Goal: Information Seeking & Learning: Learn about a topic

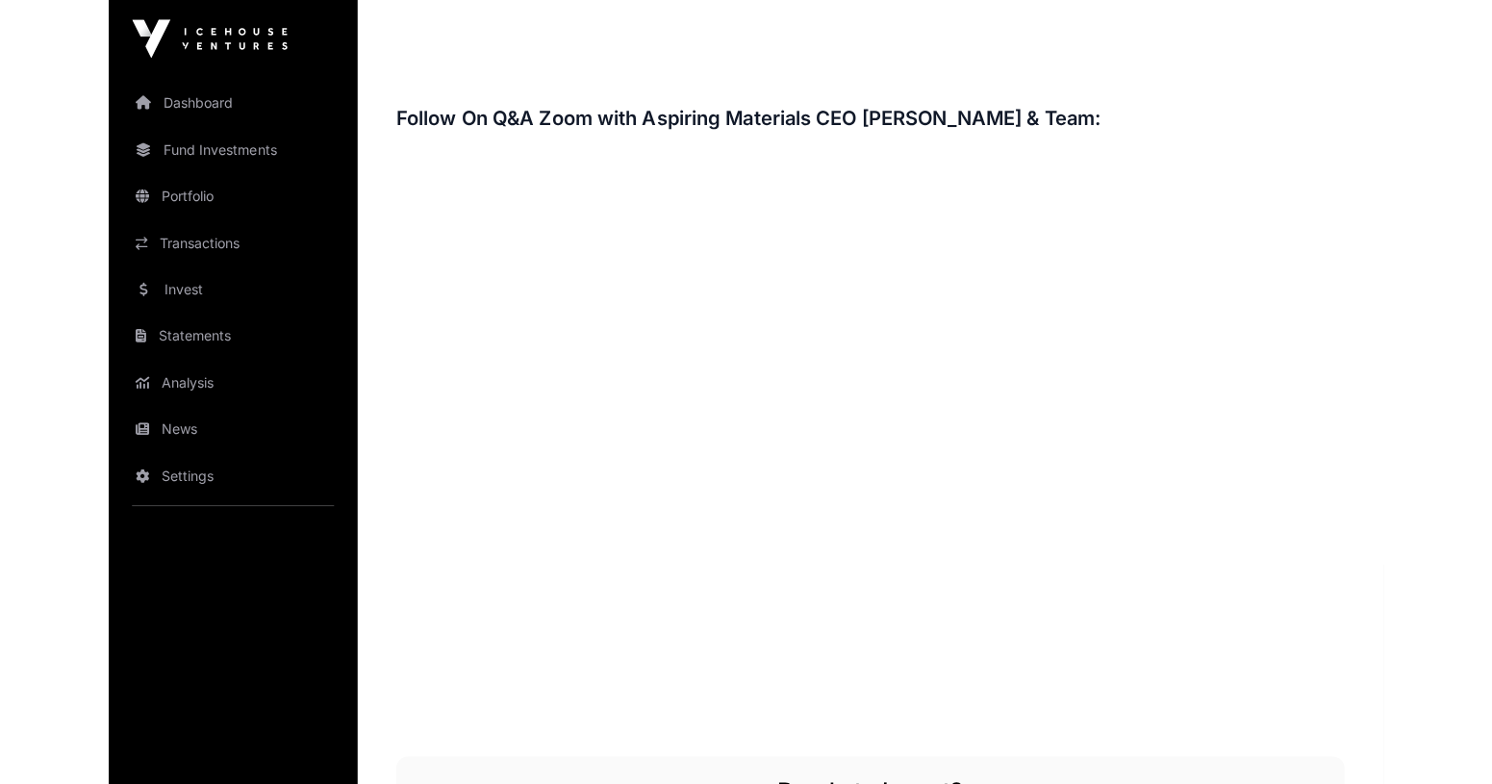
scroll to position [2572, 0]
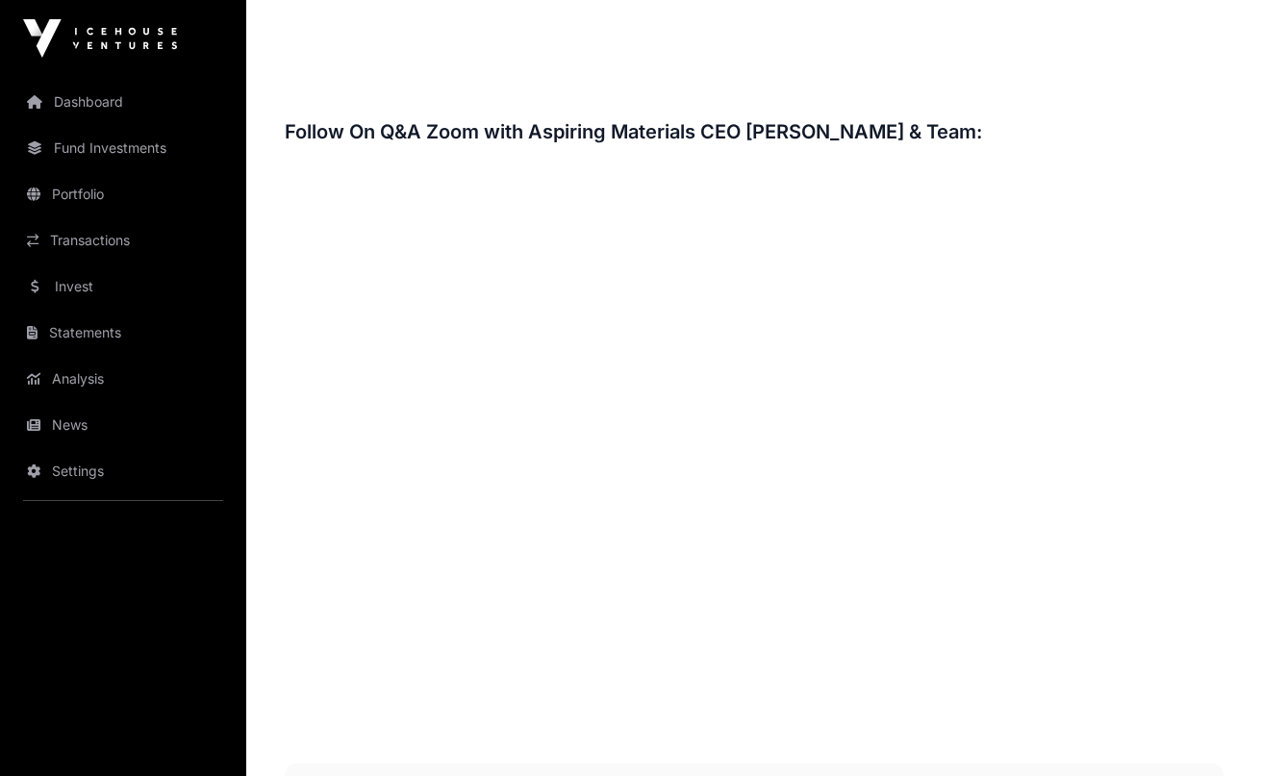
click at [690, 134] on h3 "Follow On Q&A Zoom with Aspiring Materials CEO [PERSON_NAME] & Team:" at bounding box center [754, 131] width 939 height 31
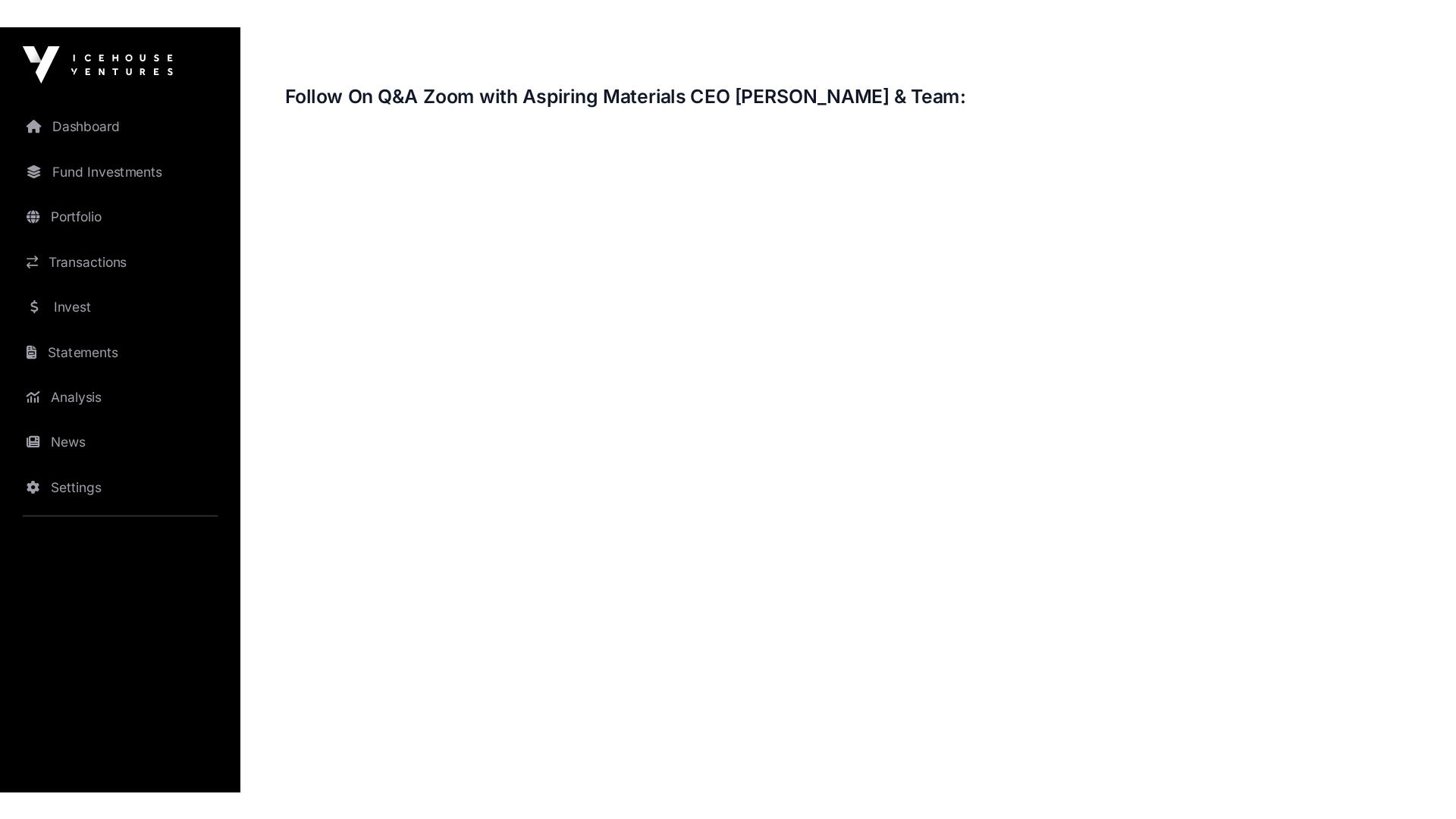
scroll to position [2298, 0]
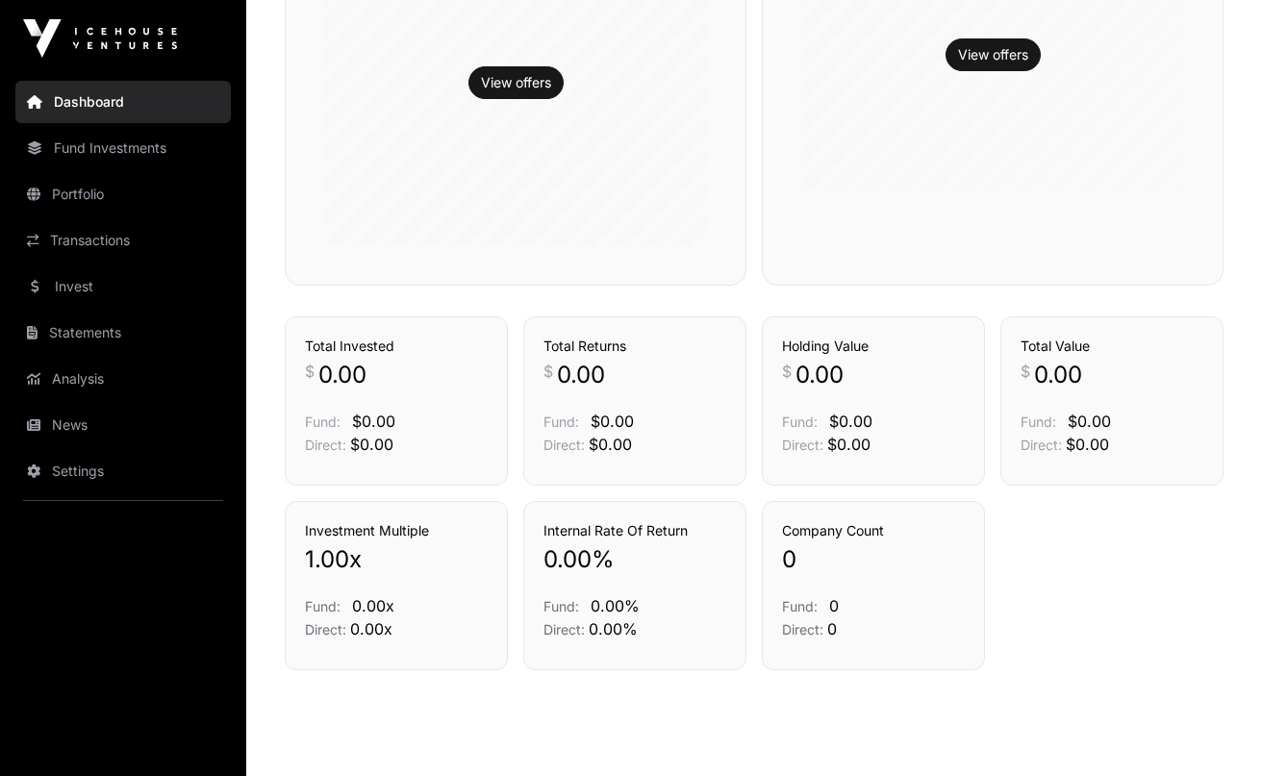
scroll to position [685, 0]
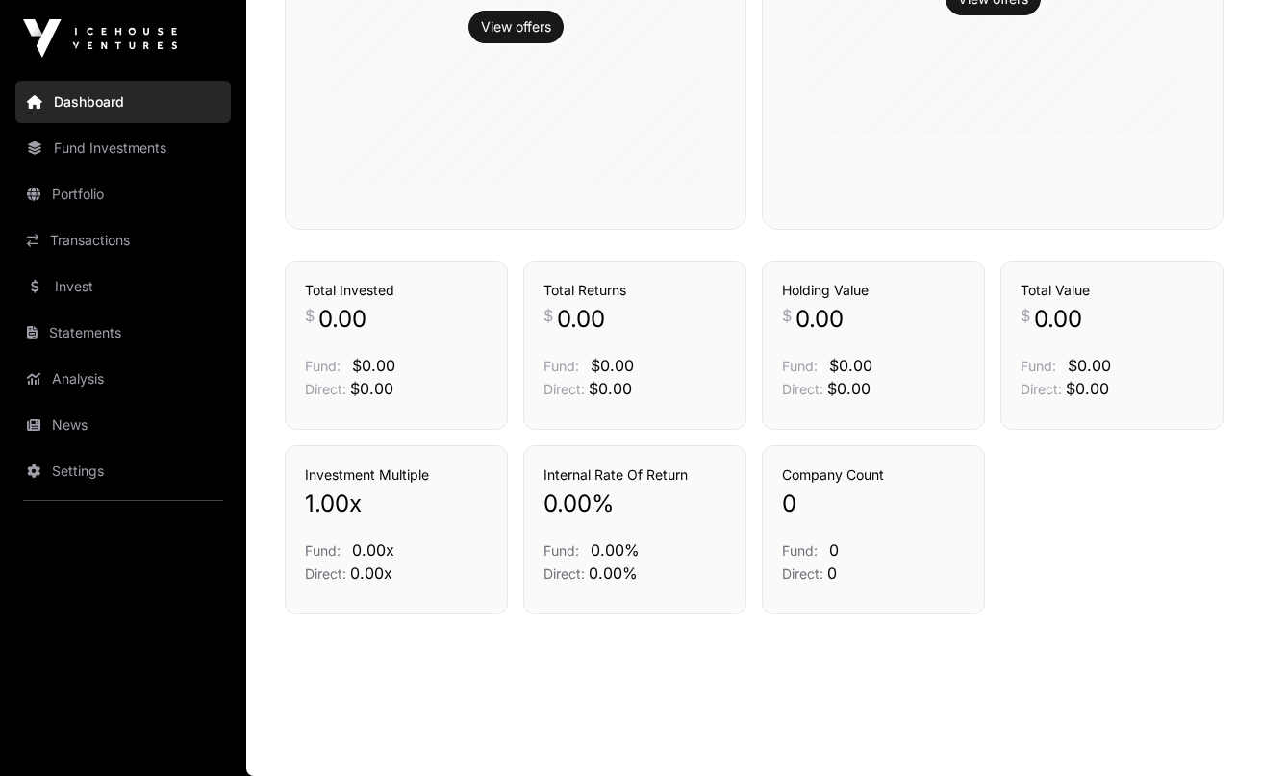
click at [139, 272] on link "Invest" at bounding box center [122, 286] width 215 height 42
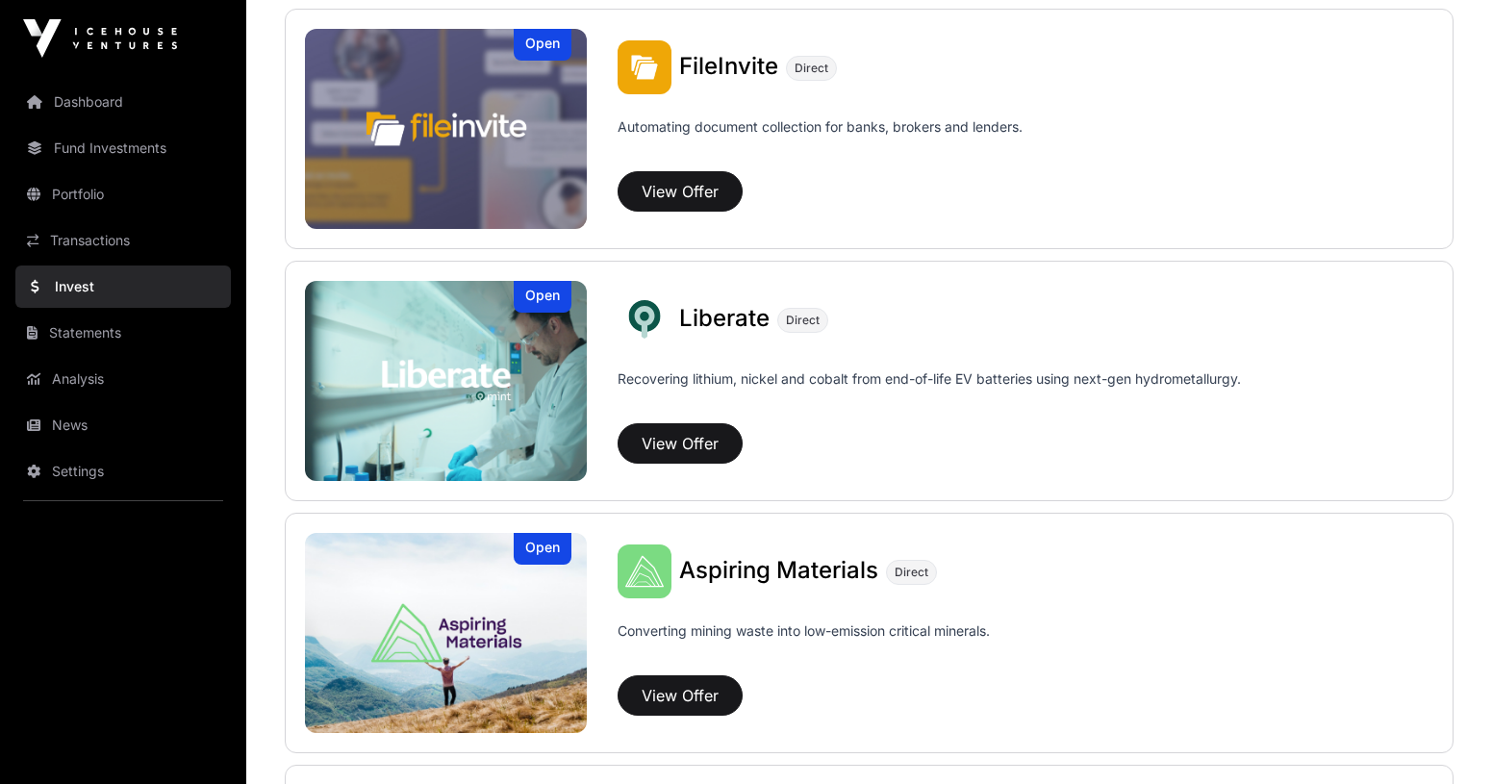
scroll to position [1259, 0]
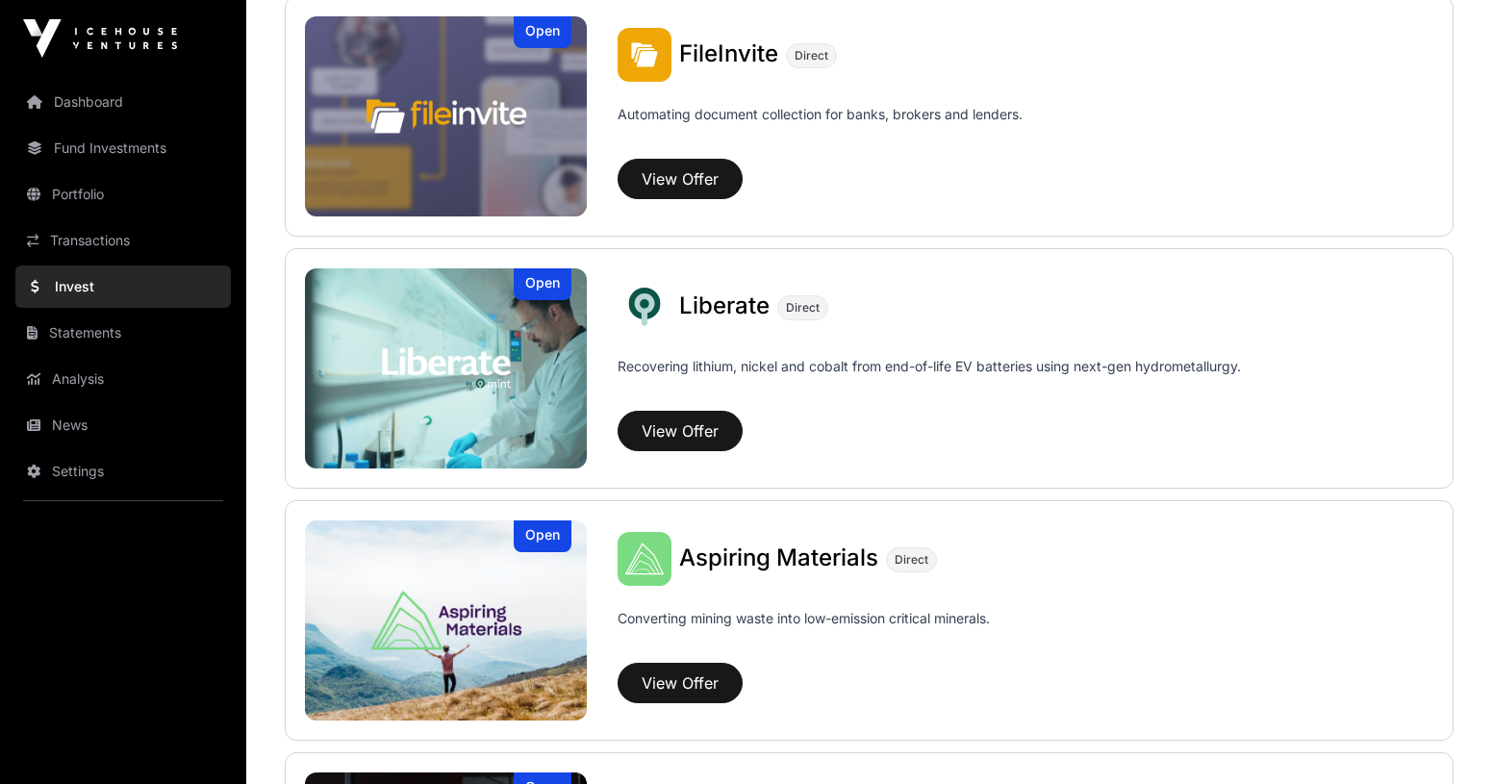
click at [786, 564] on span "Aspiring Materials" at bounding box center [778, 557] width 199 height 28
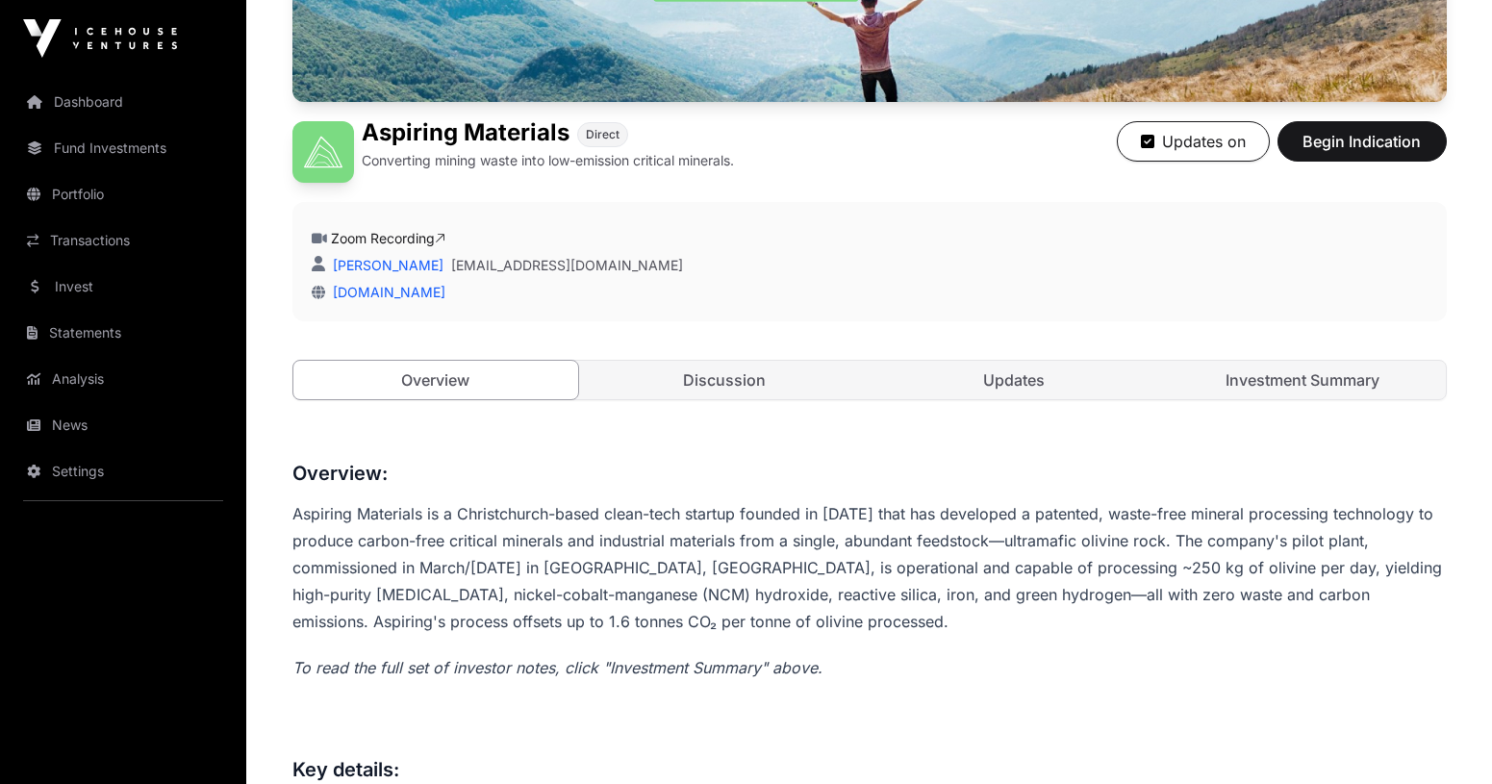
scroll to position [771, 0]
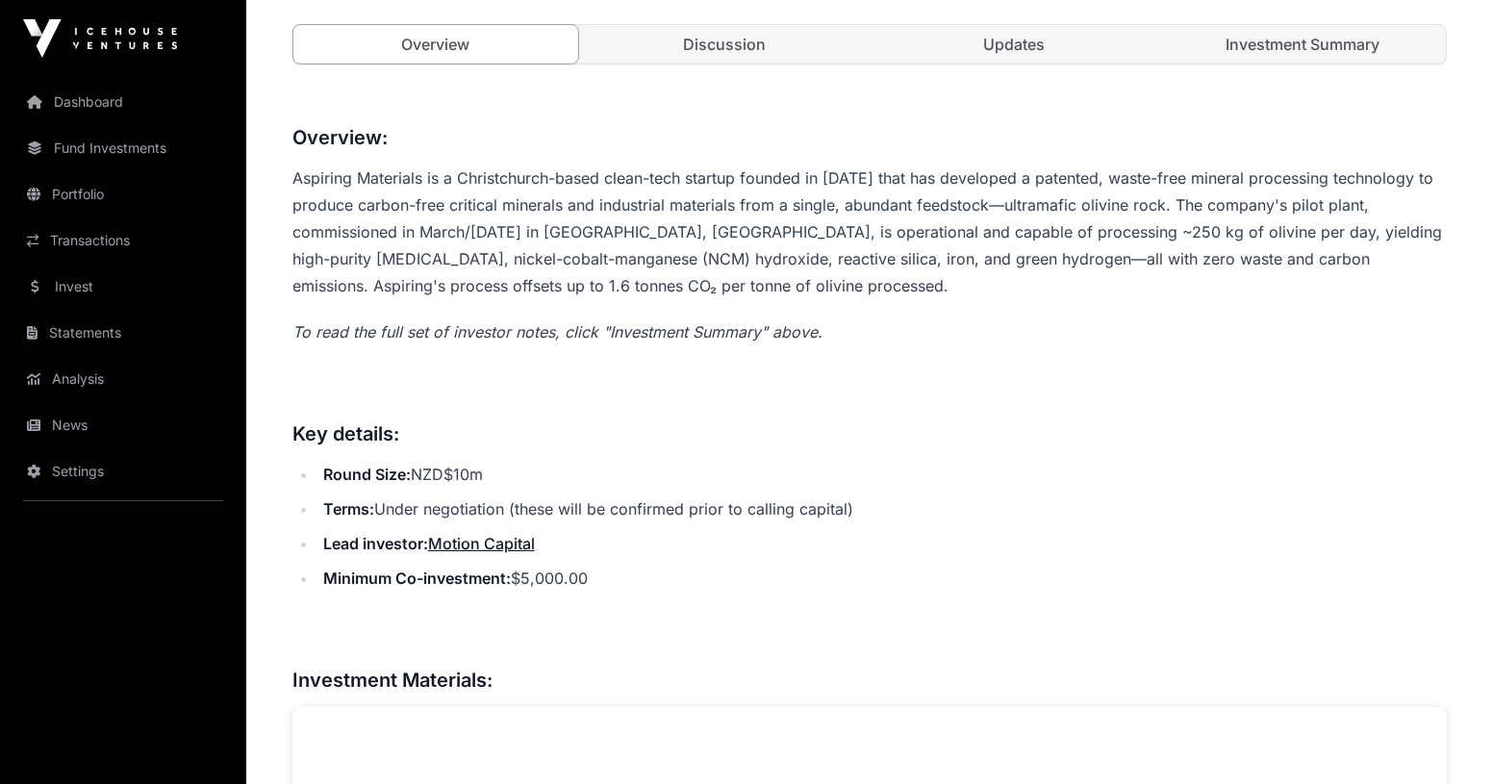
click at [1261, 55] on link "Investment Summary" at bounding box center [1303, 44] width 286 height 38
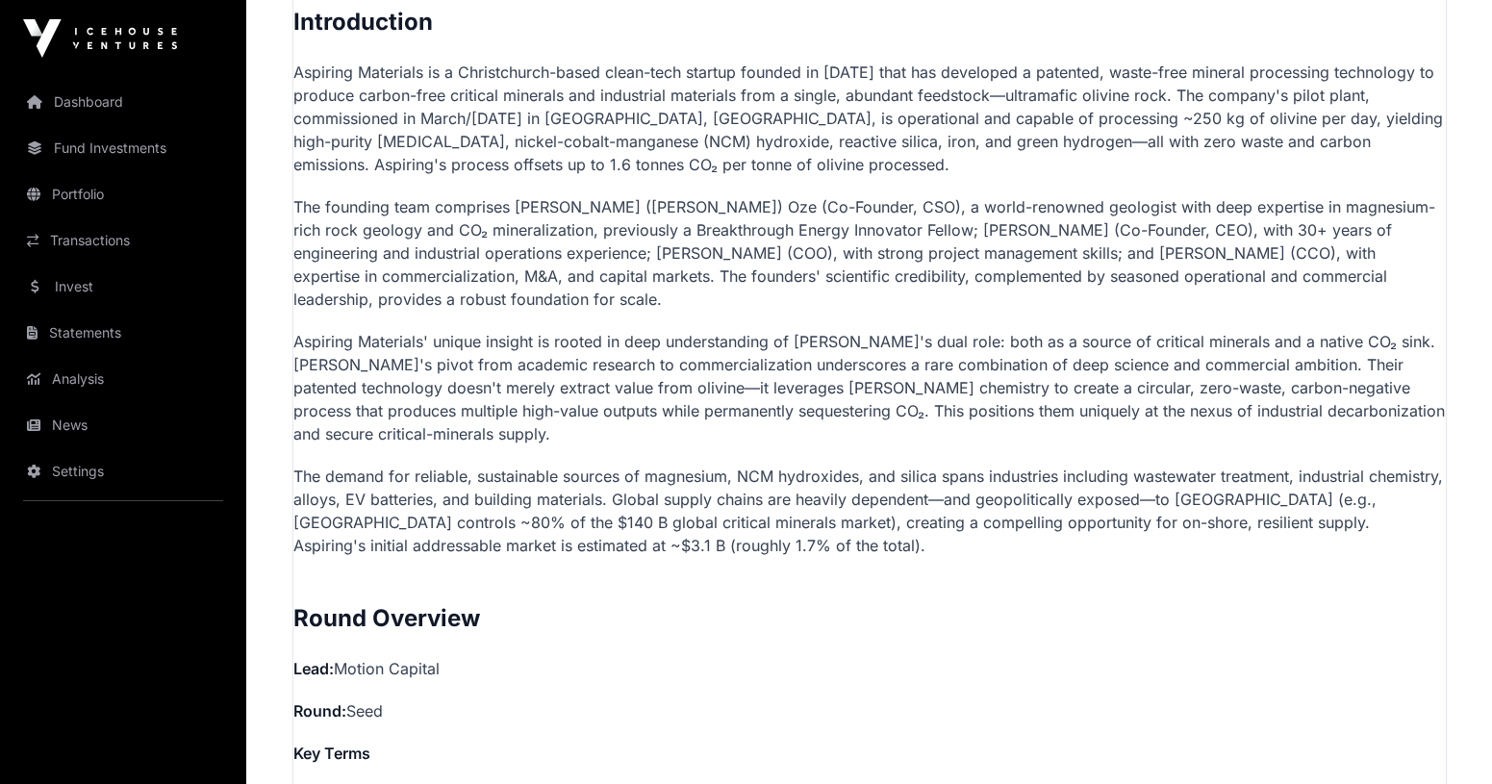
scroll to position [1448, 0]
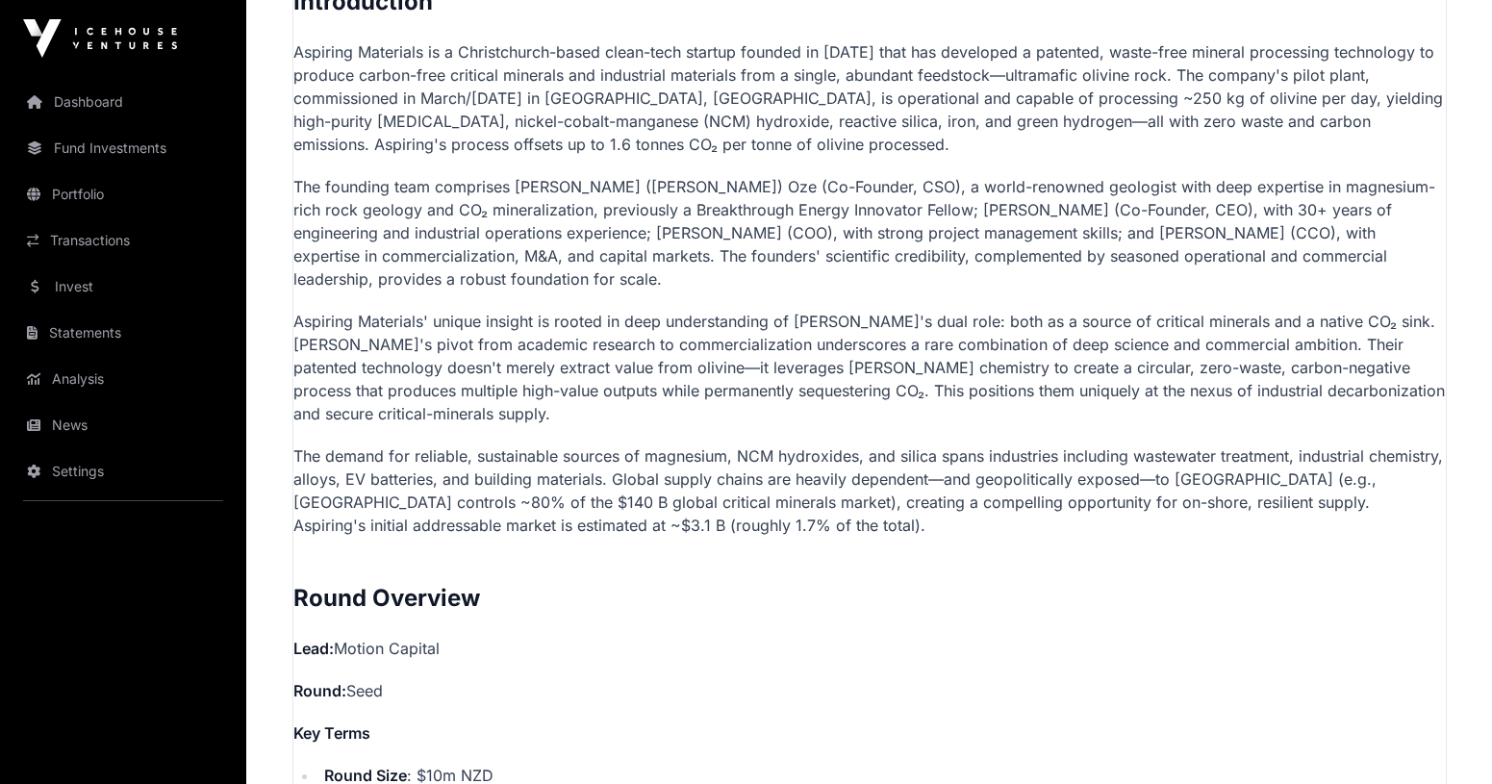
click at [636, 322] on p "Aspiring Materials' unique insight is rooted in deep understanding of olivine's…" at bounding box center [869, 367] width 1152 height 115
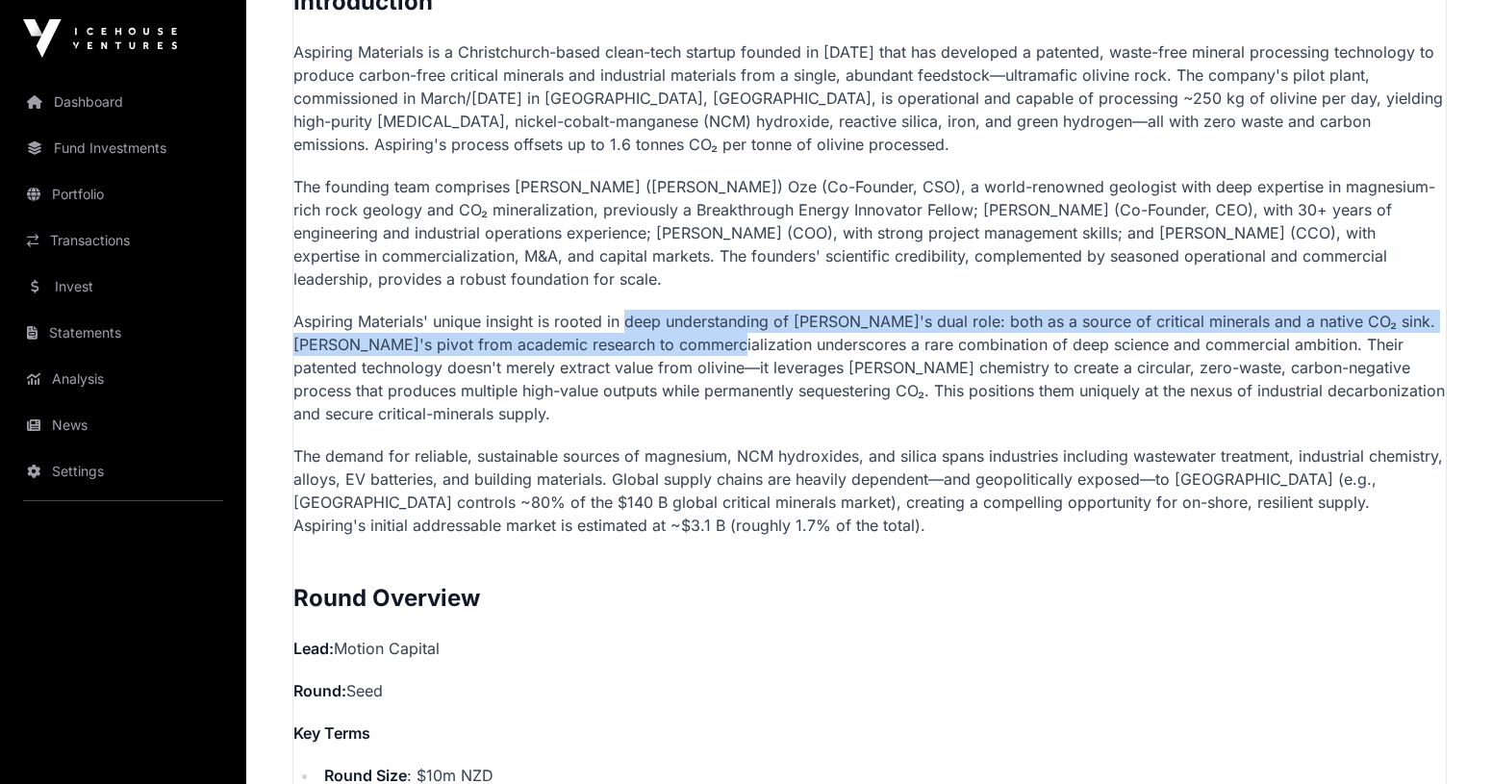
drag, startPoint x: 636, startPoint y: 322, endPoint x: 648, endPoint y: 343, distance: 24.6
click at [648, 344] on p "Aspiring Materials' unique insight is rooted in deep understanding of olivine's…" at bounding box center [869, 367] width 1152 height 115
click at [648, 343] on p "Aspiring Materials' unique insight is rooted in deep understanding of olivine's…" at bounding box center [869, 367] width 1152 height 115
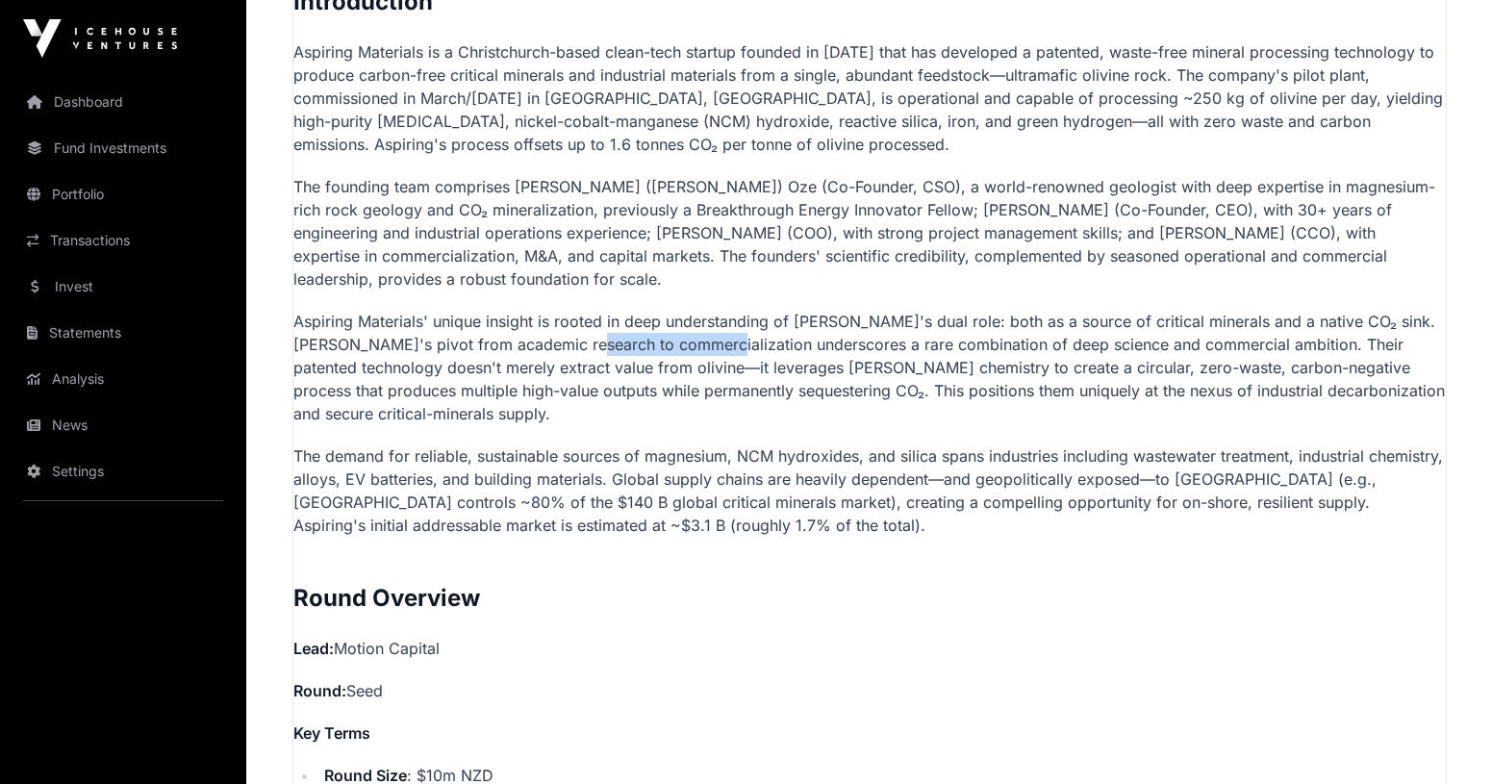
click at [648, 343] on p "Aspiring Materials' unique insight is rooted in deep understanding of olivine's…" at bounding box center [869, 367] width 1152 height 115
click at [642, 343] on p "Aspiring Materials' unique insight is rooted in deep understanding of olivine's…" at bounding box center [869, 367] width 1152 height 115
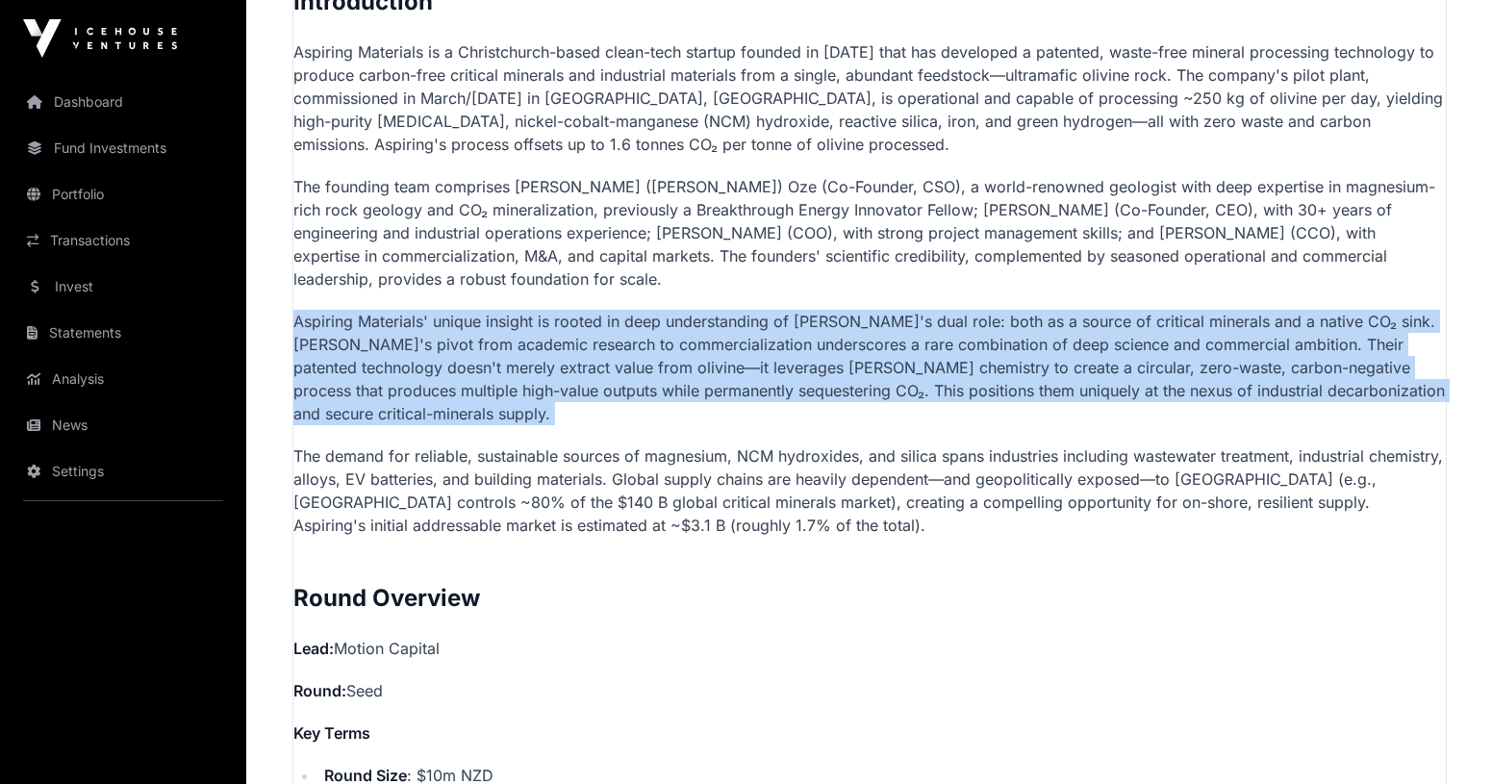
click at [642, 343] on p "Aspiring Materials' unique insight is rooted in deep understanding of olivine's…" at bounding box center [869, 367] width 1152 height 115
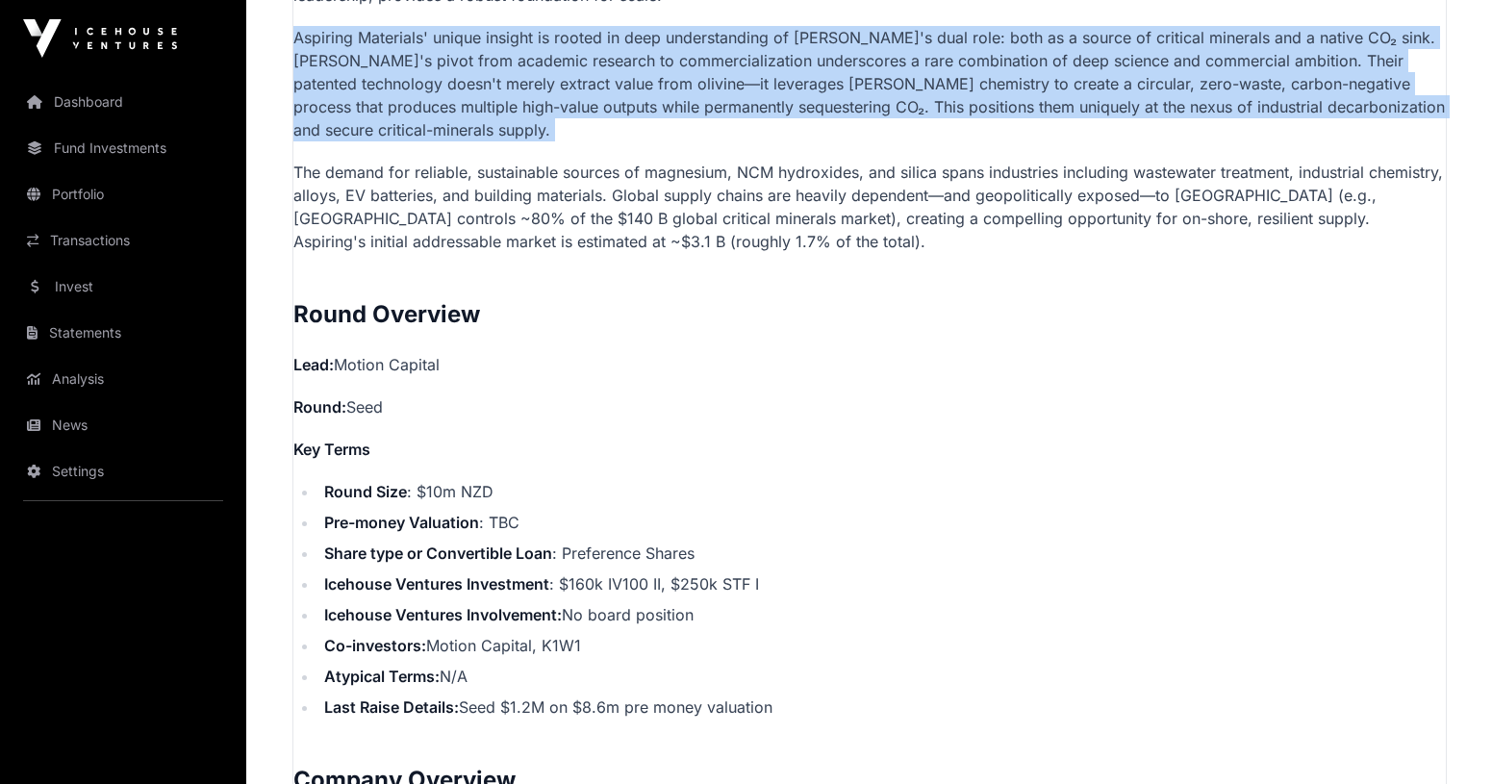
scroll to position [1754, 0]
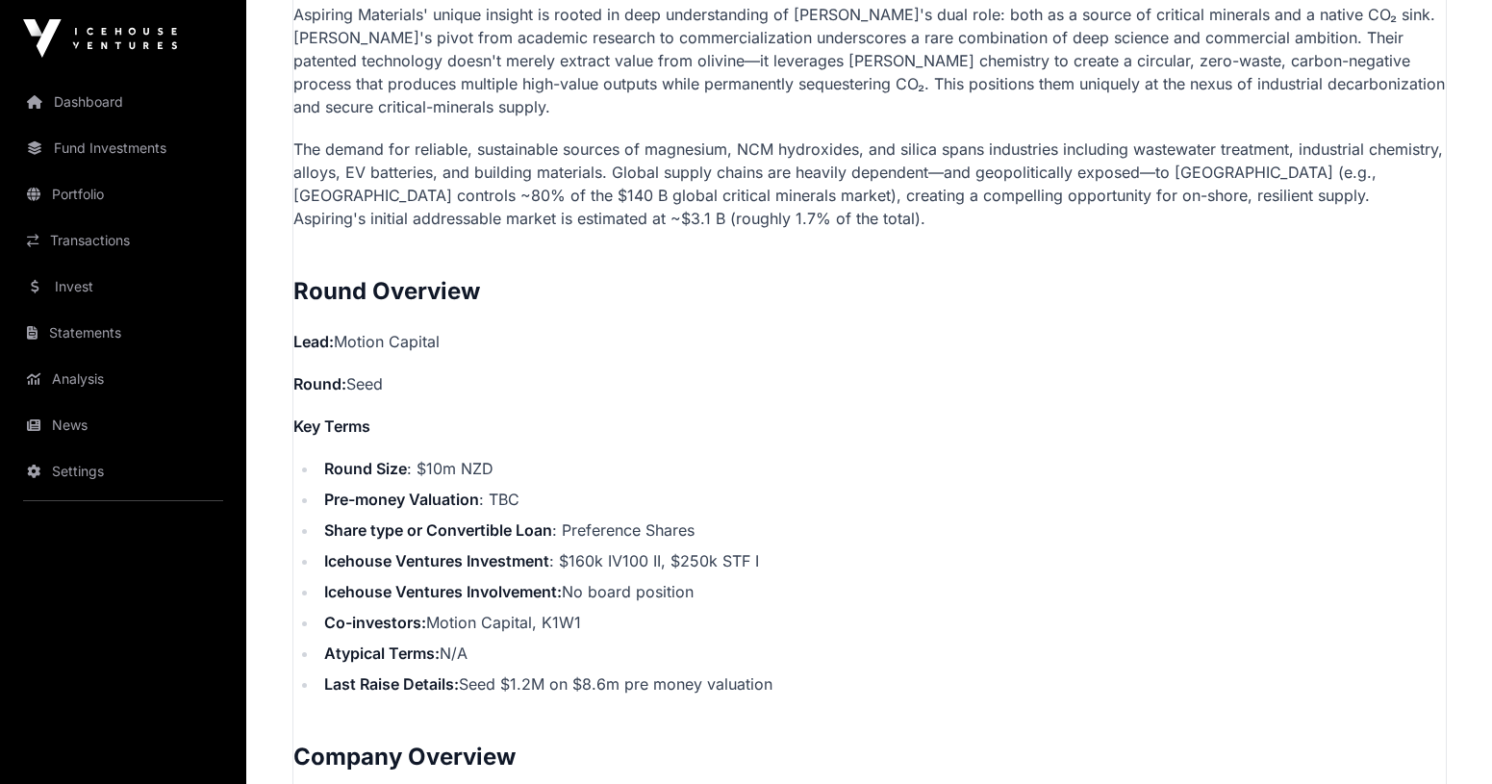
click at [585, 457] on li "Round Size : $10m NZD" at bounding box center [881, 468] width 1127 height 23
click at [620, 476] on li "Round Size : $10m NZD" at bounding box center [881, 468] width 1127 height 23
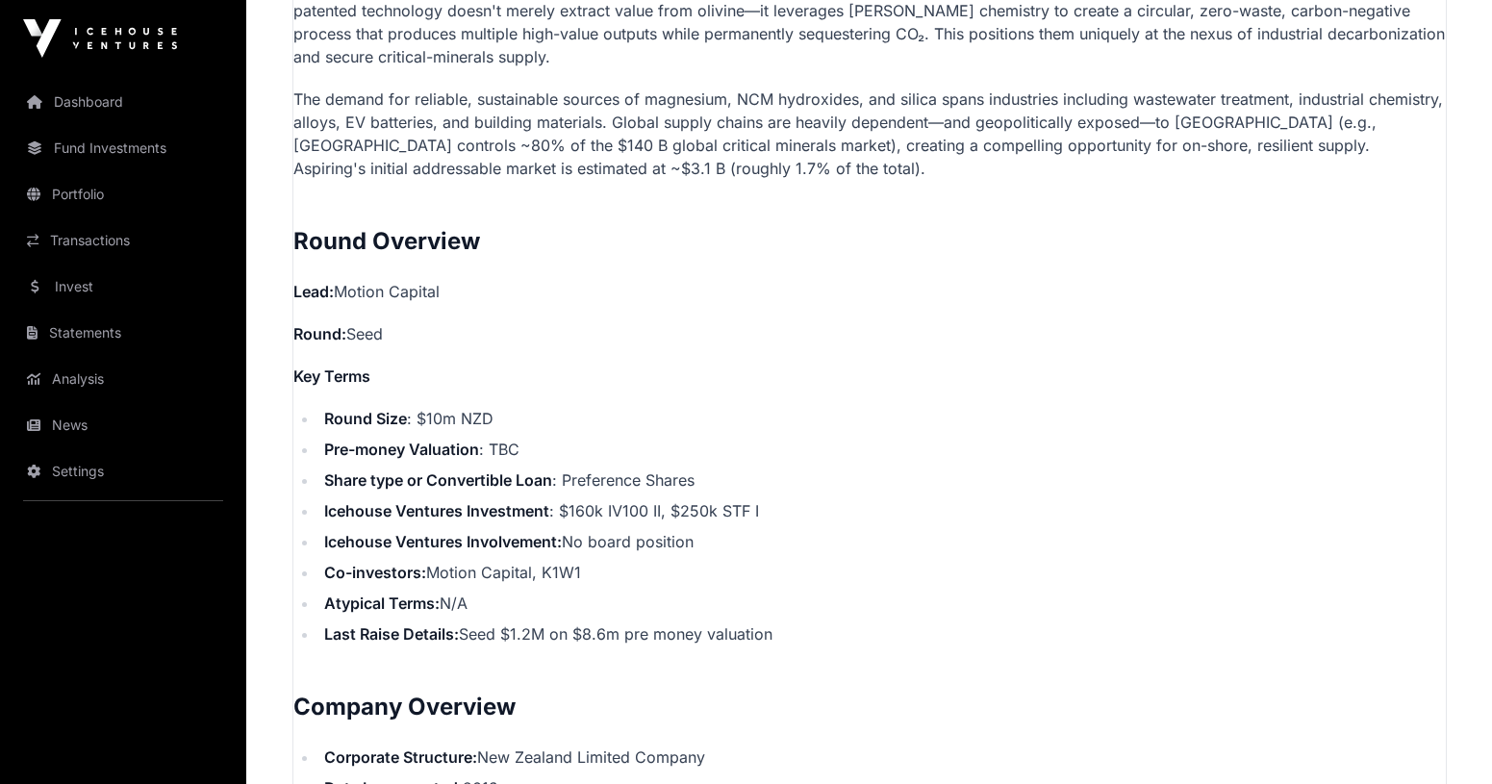
scroll to position [1805, 0]
click at [615, 521] on ul "Round Size : $10m NZD Pre-money Valuation : TBC Share type or Convertible Loan …" at bounding box center [869, 525] width 1152 height 239
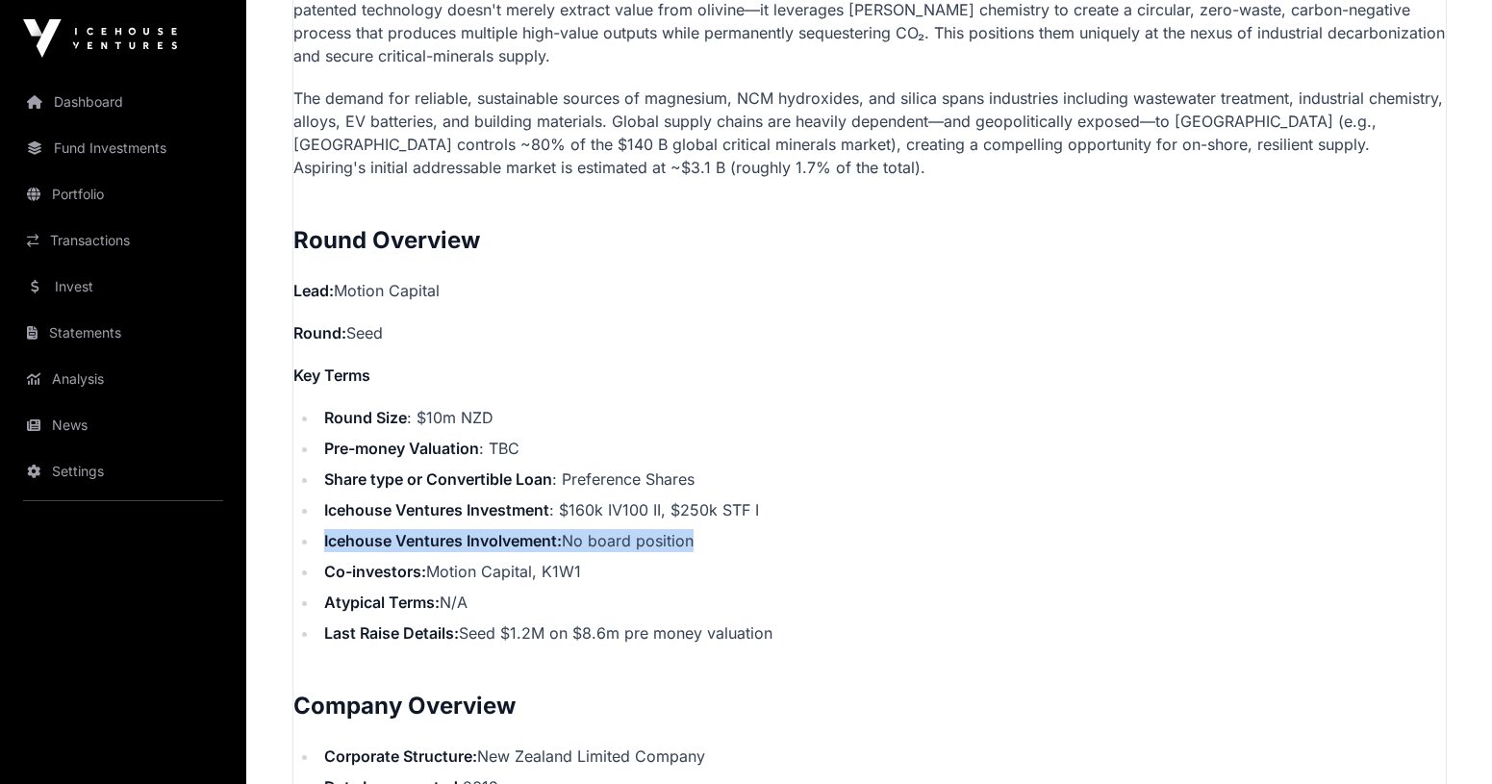
click at [654, 513] on li "Icehouse Ventures Investment : $160k IV100 II, $250k STF I" at bounding box center [881, 509] width 1127 height 23
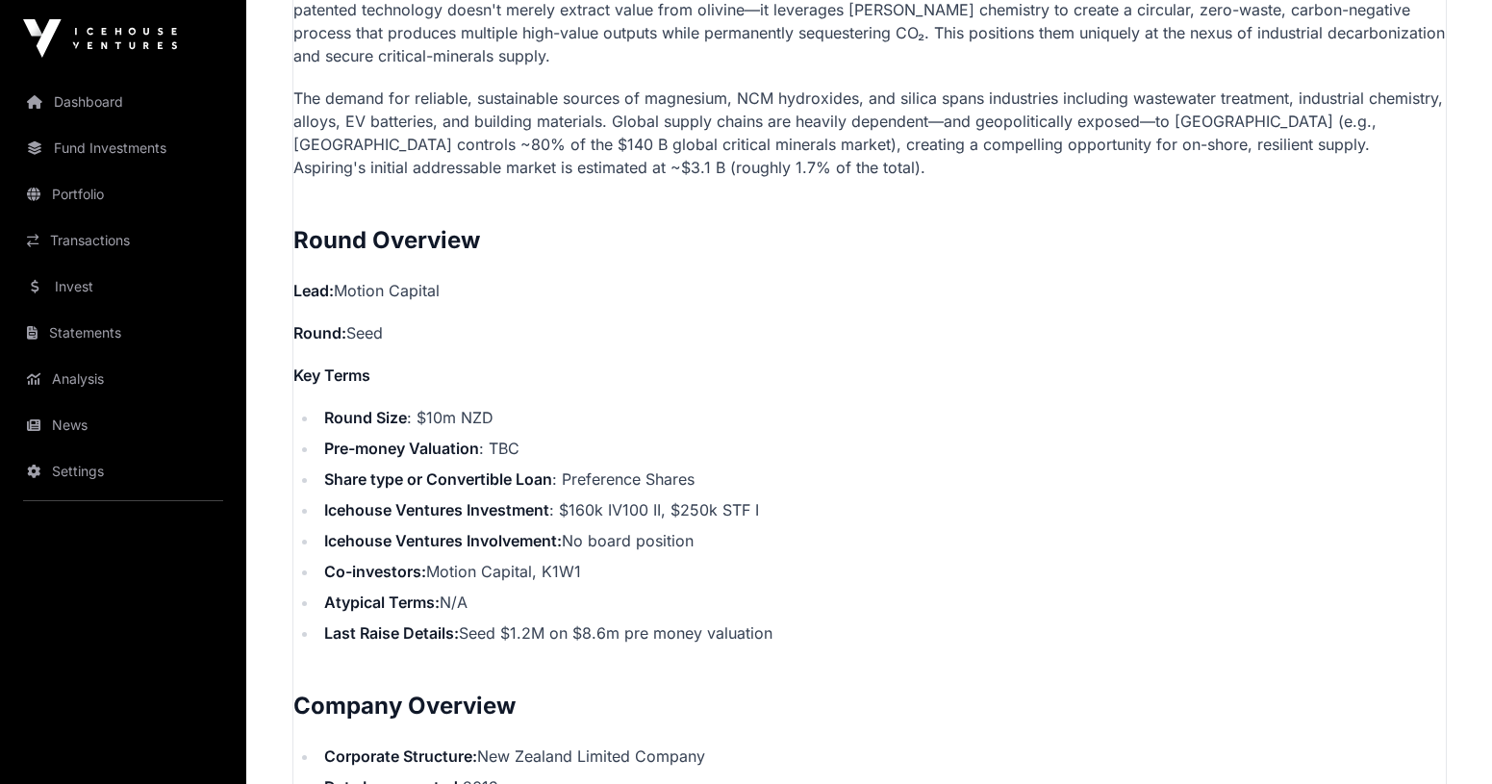
click at [654, 513] on li "Icehouse Ventures Investment : $160k IV100 II, $250k STF I" at bounding box center [881, 509] width 1127 height 23
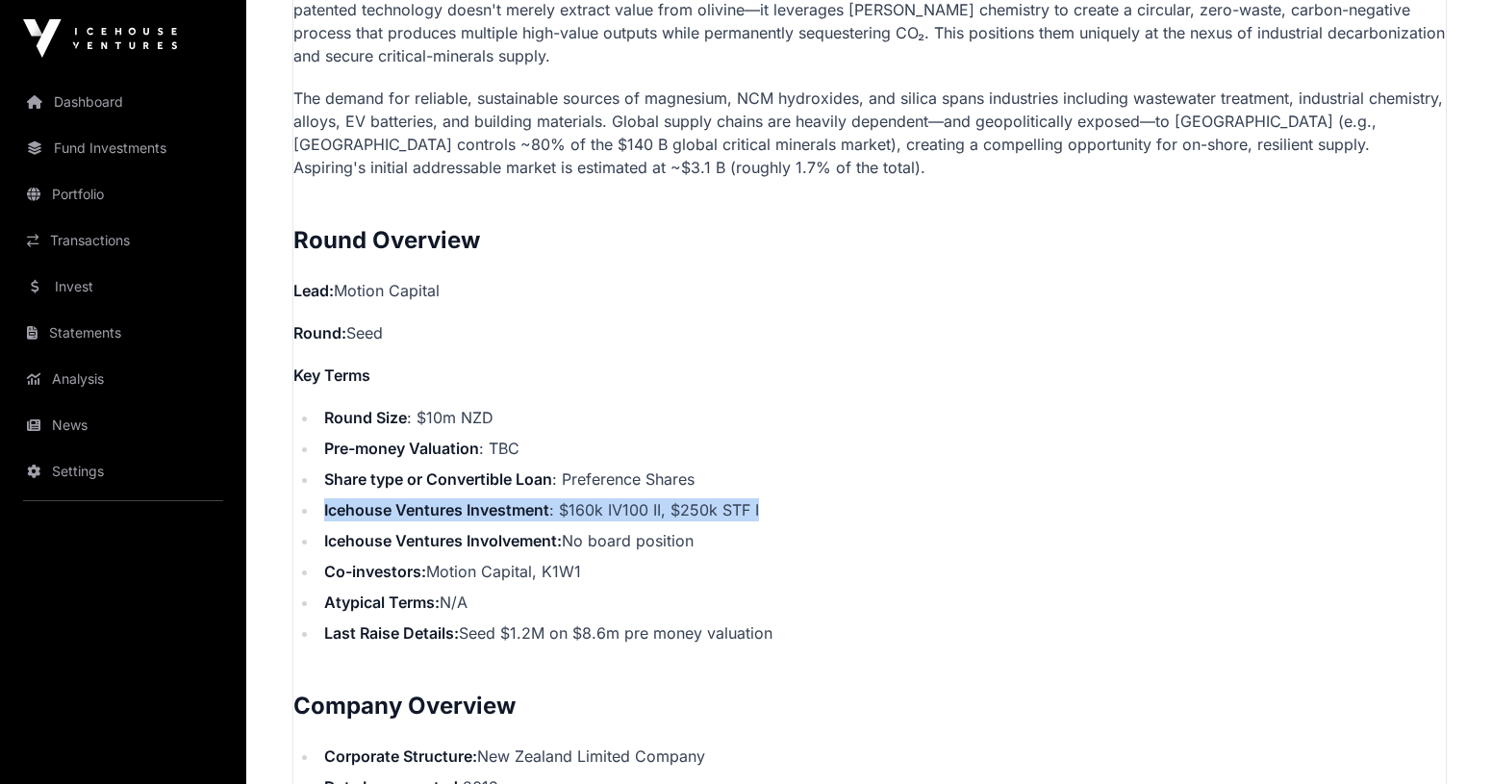
click at [727, 512] on li "Icehouse Ventures Investment : $160k IV100 II, $250k STF I" at bounding box center [881, 509] width 1127 height 23
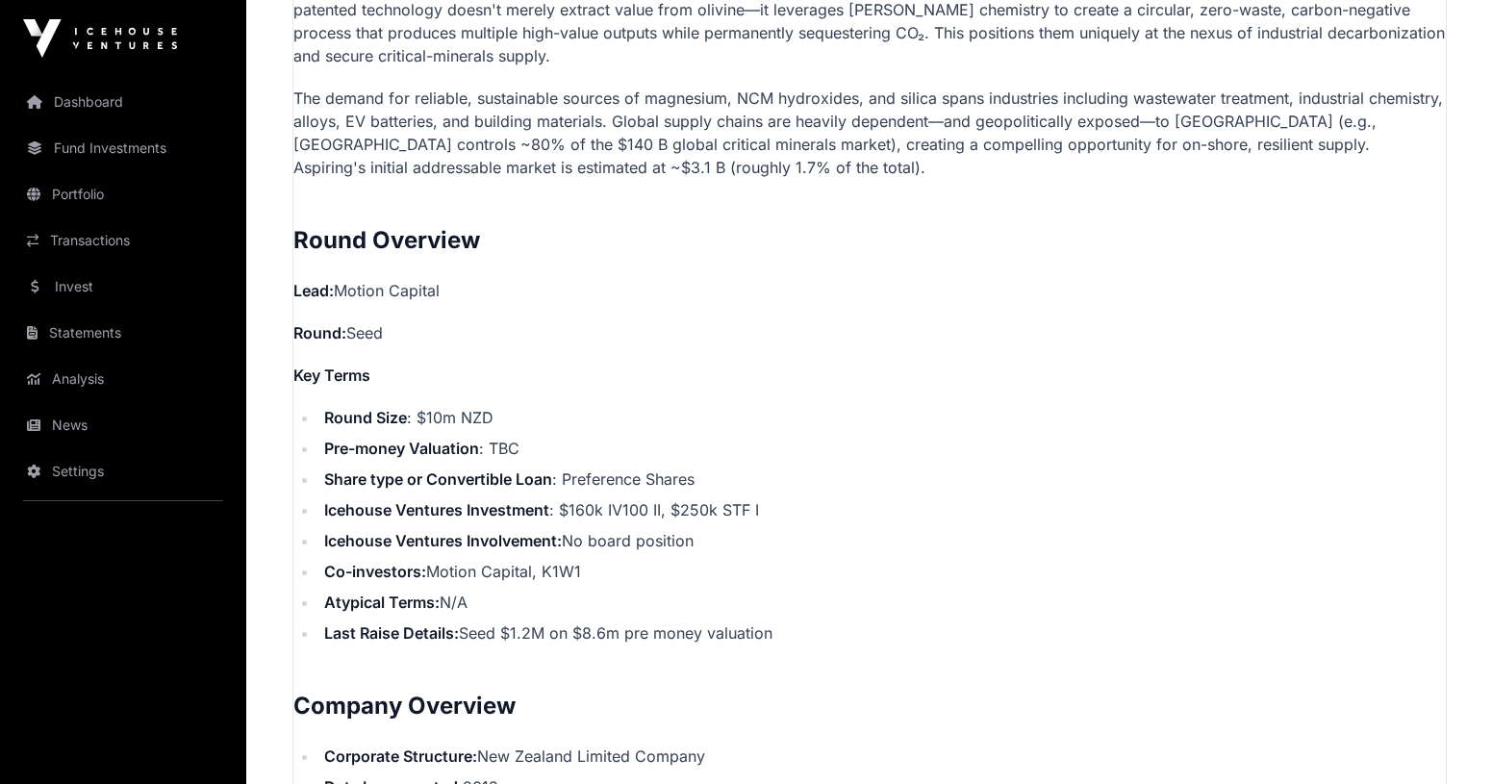
click at [740, 514] on li "Icehouse Ventures Investment : $160k IV100 II, $250k STF I" at bounding box center [881, 509] width 1127 height 23
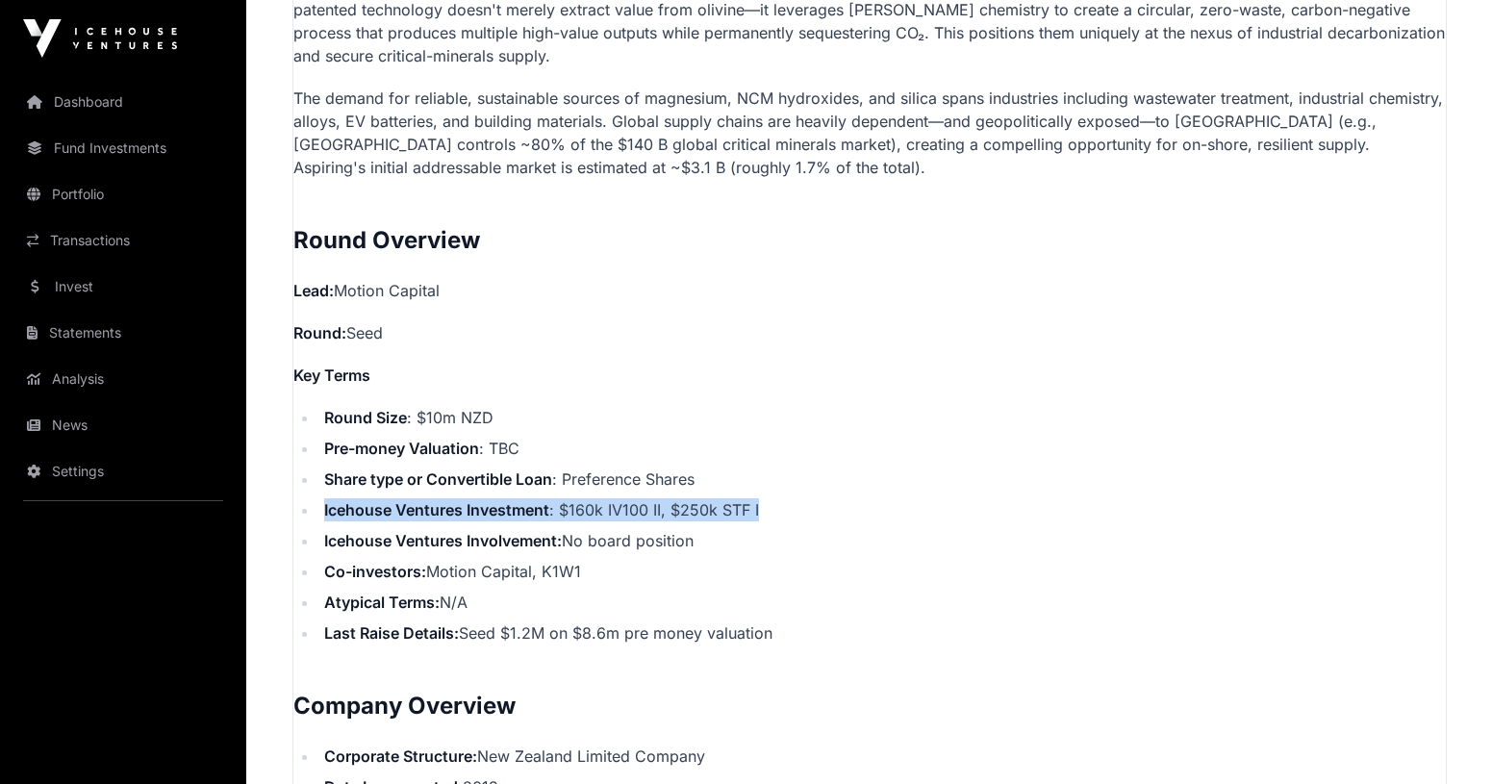
click at [740, 514] on li "Icehouse Ventures Investment : $160k IV100 II, $250k STF I" at bounding box center [881, 509] width 1127 height 23
click at [751, 514] on li "Icehouse Ventures Investment : $160k IV100 II, $250k STF I" at bounding box center [881, 509] width 1127 height 23
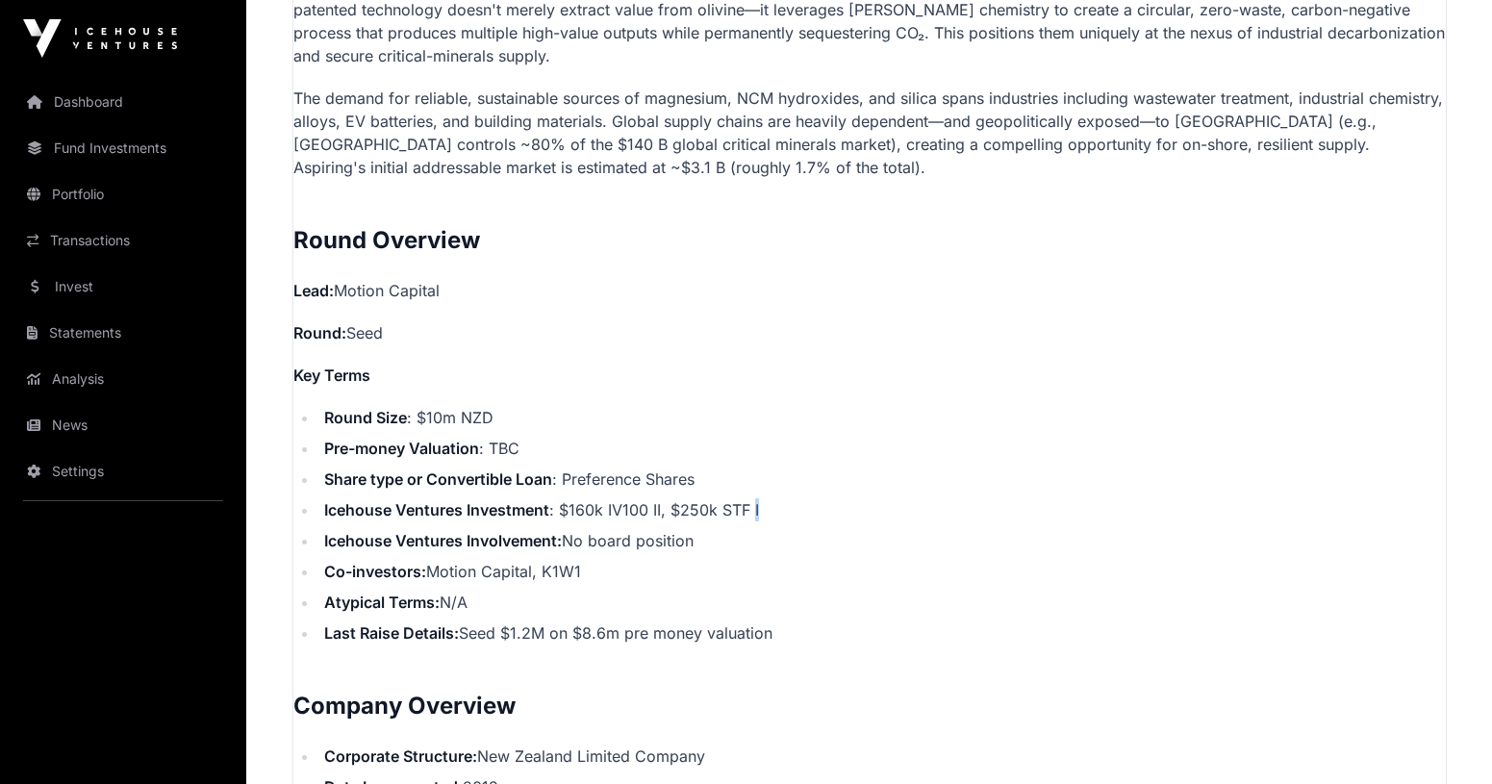
click at [751, 514] on li "Icehouse Ventures Investment : $160k IV100 II, $250k STF I" at bounding box center [881, 509] width 1127 height 23
click at [690, 509] on li "Icehouse Ventures Investment : $160k IV100 II, $250k STF I" at bounding box center [881, 509] width 1127 height 23
drag, startPoint x: 690, startPoint y: 509, endPoint x: 738, endPoint y: 514, distance: 48.3
click at [738, 514] on li "Icehouse Ventures Investment : $160k IV100 II, $250k STF I" at bounding box center [881, 509] width 1127 height 23
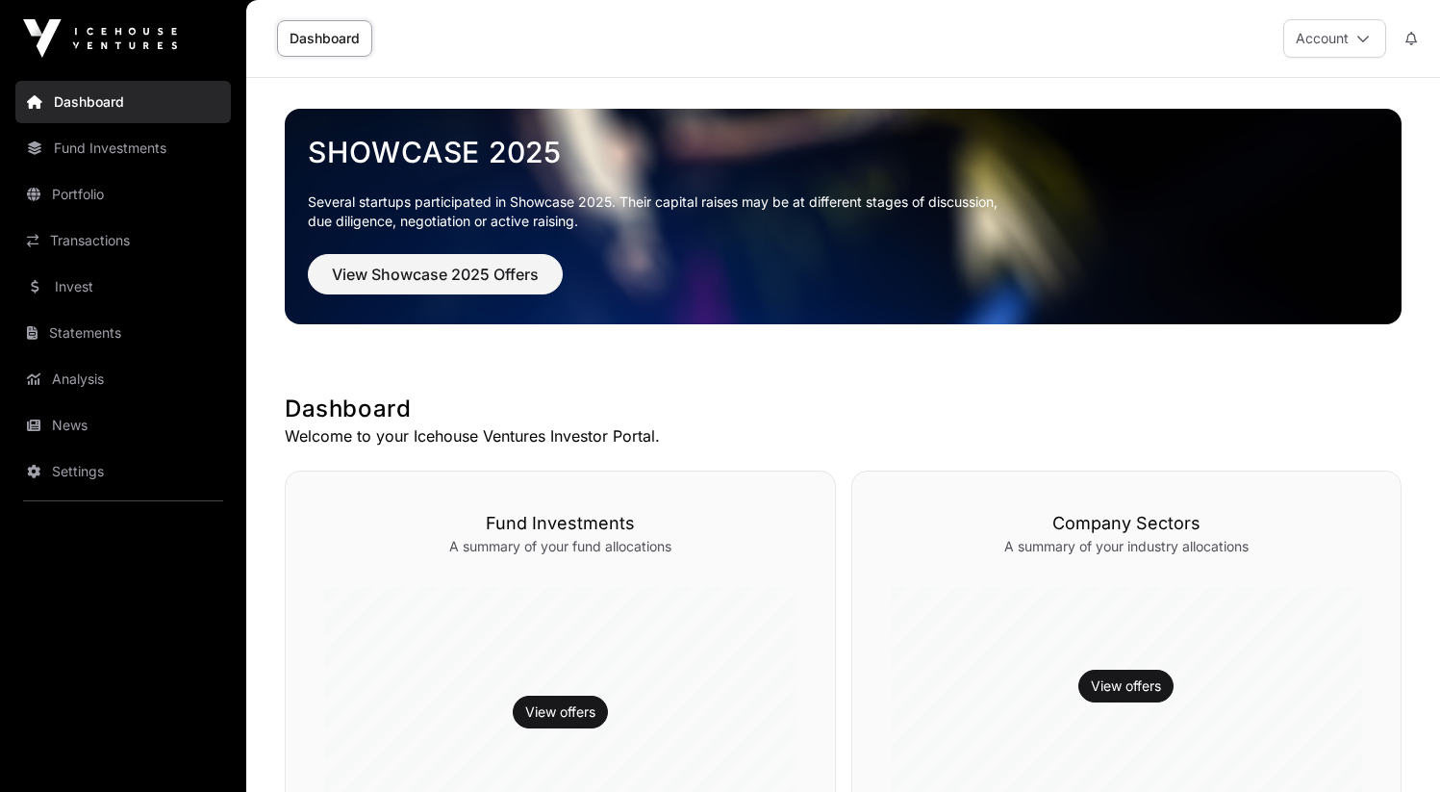
click at [139, 289] on link "Invest" at bounding box center [122, 286] width 215 height 42
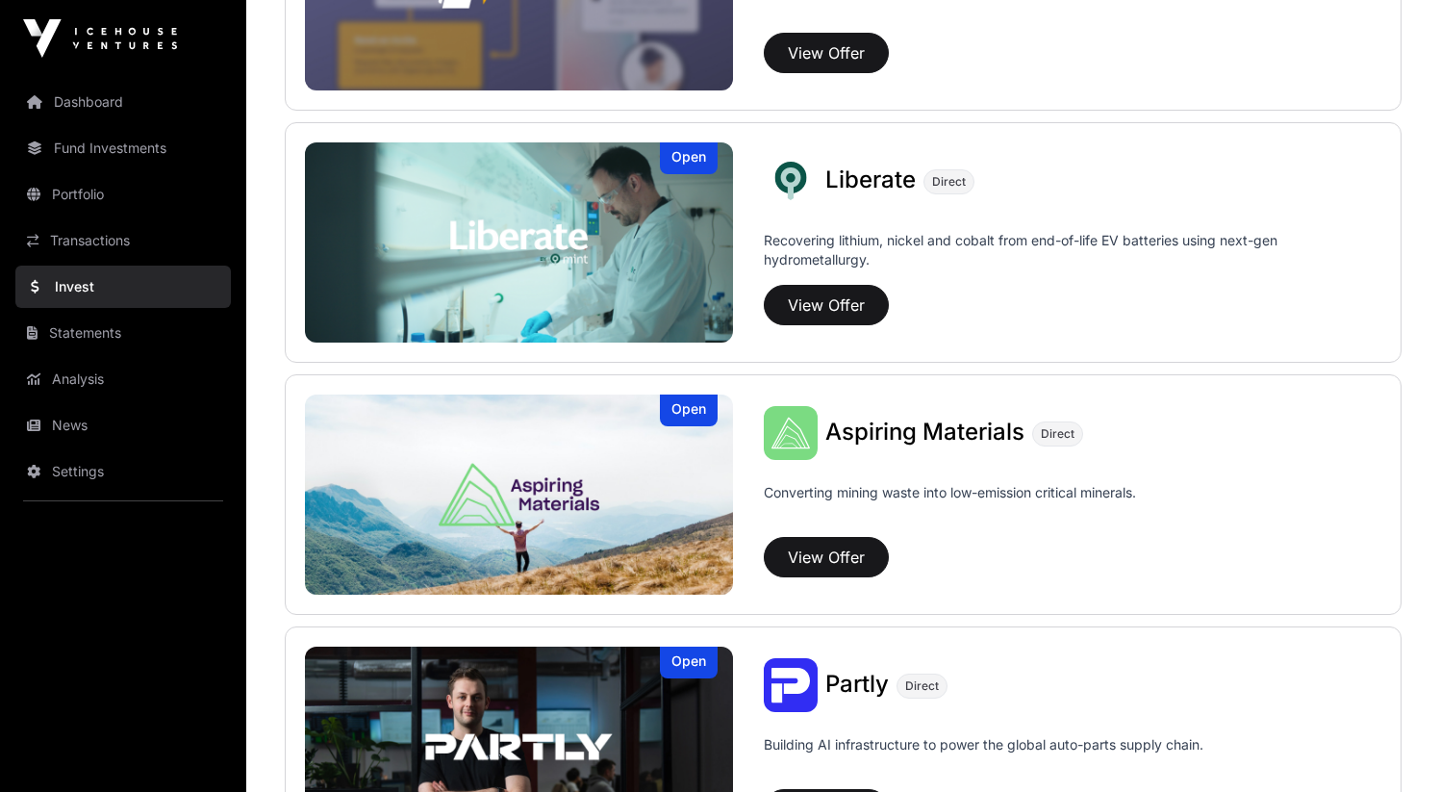
scroll to position [1427, 0]
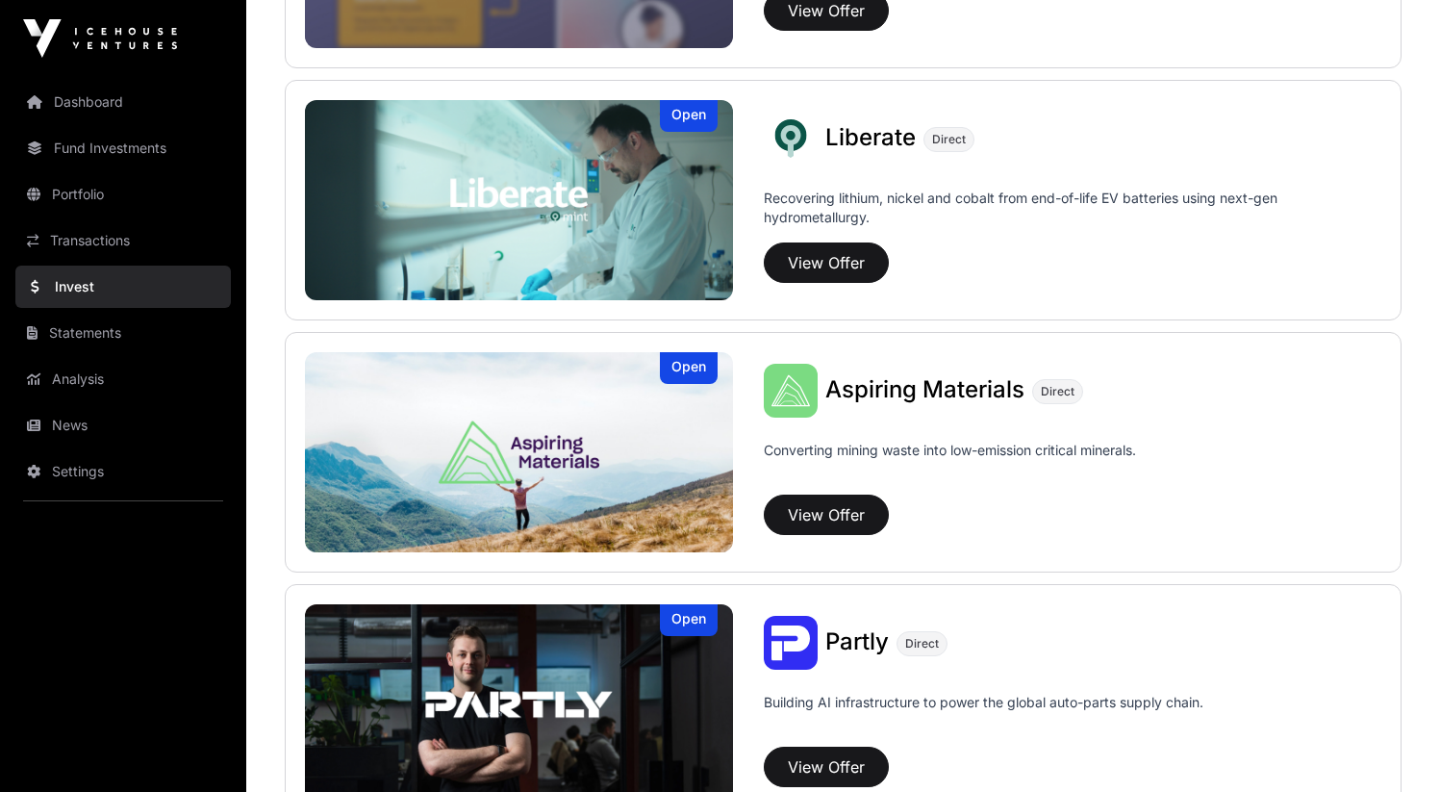
click at [898, 365] on div "Aspiring Materials Direct" at bounding box center [1073, 391] width 618 height 54
click at [925, 391] on span "Aspiring Materials" at bounding box center [924, 389] width 199 height 28
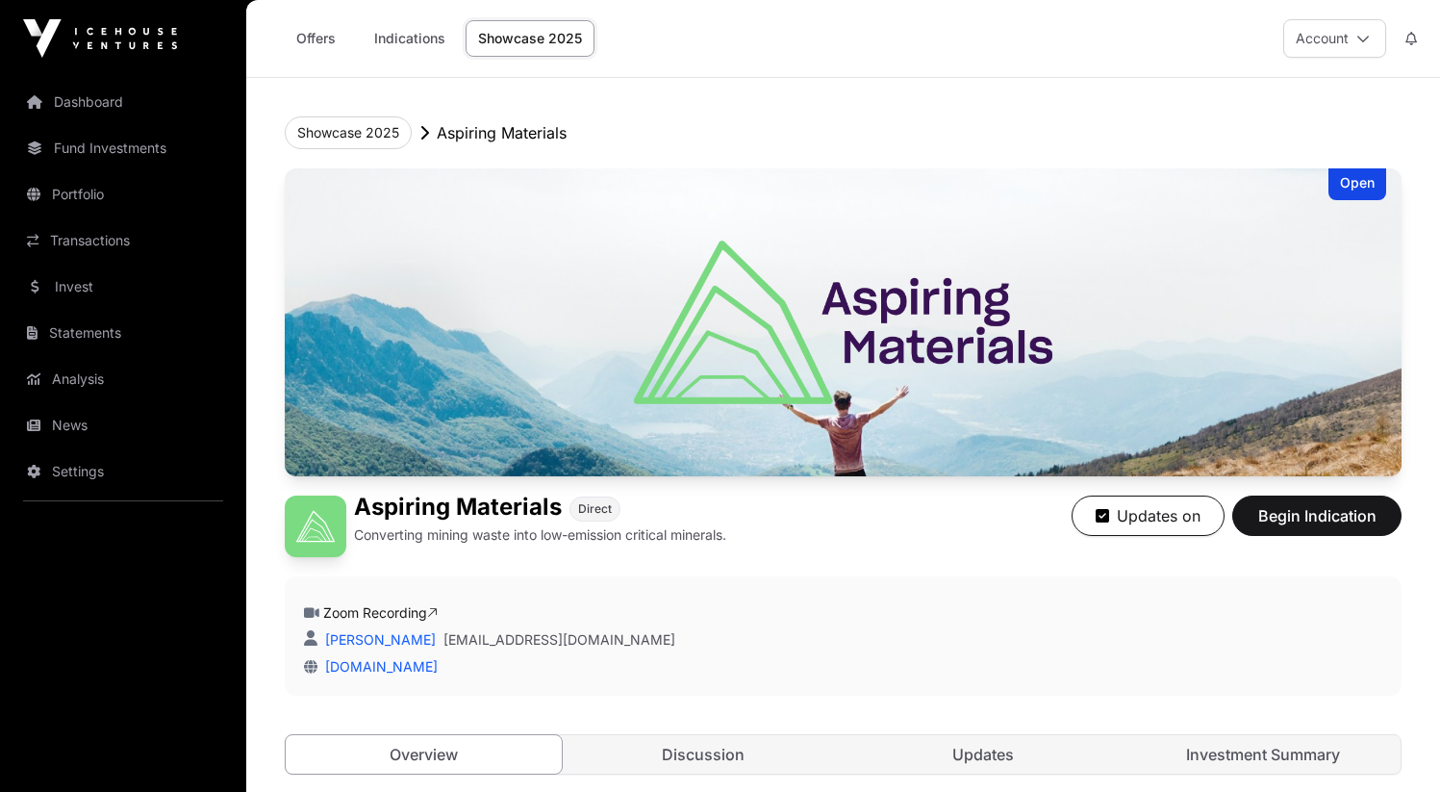
scroll to position [397, 0]
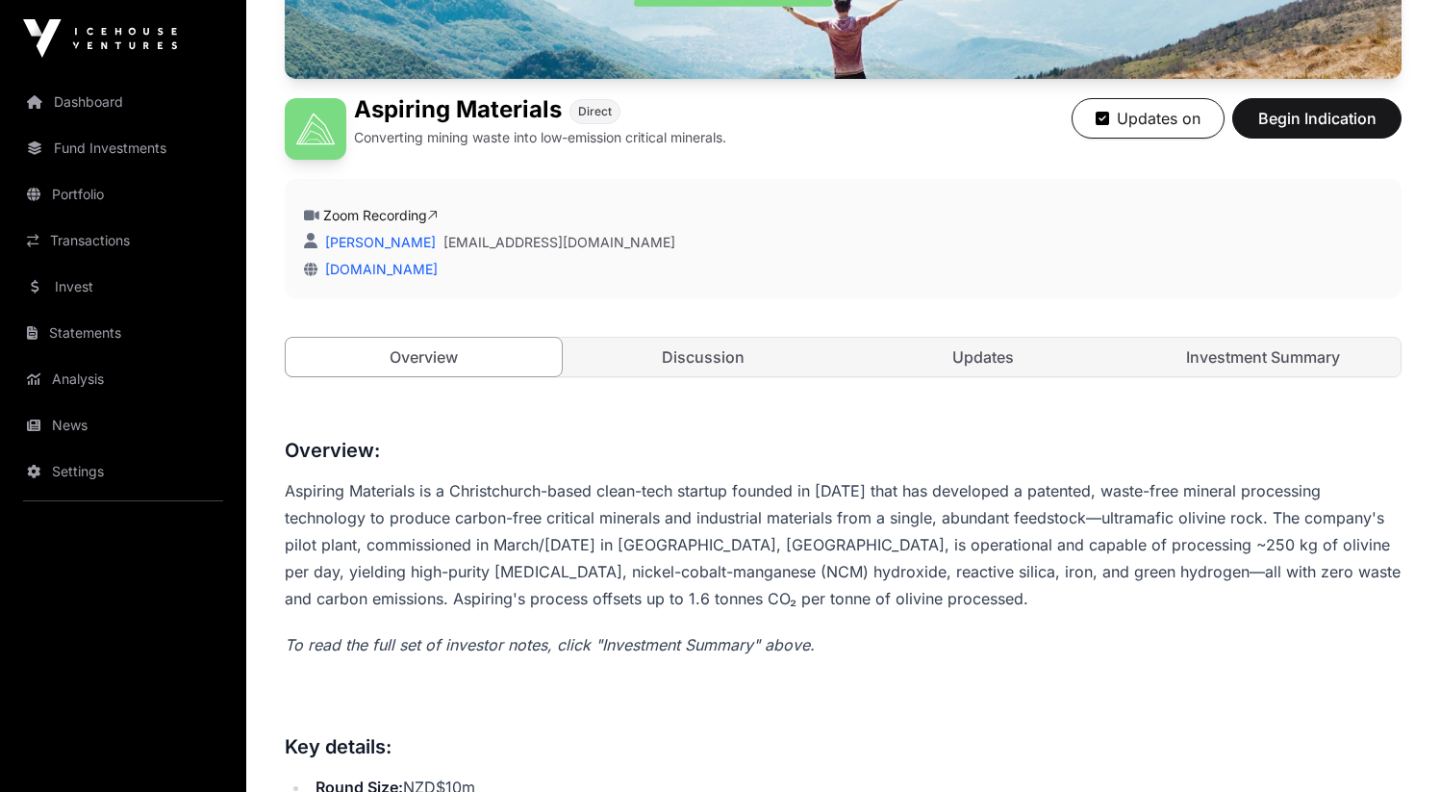
click at [1217, 367] on link "Investment Summary" at bounding box center [1262, 357] width 276 height 38
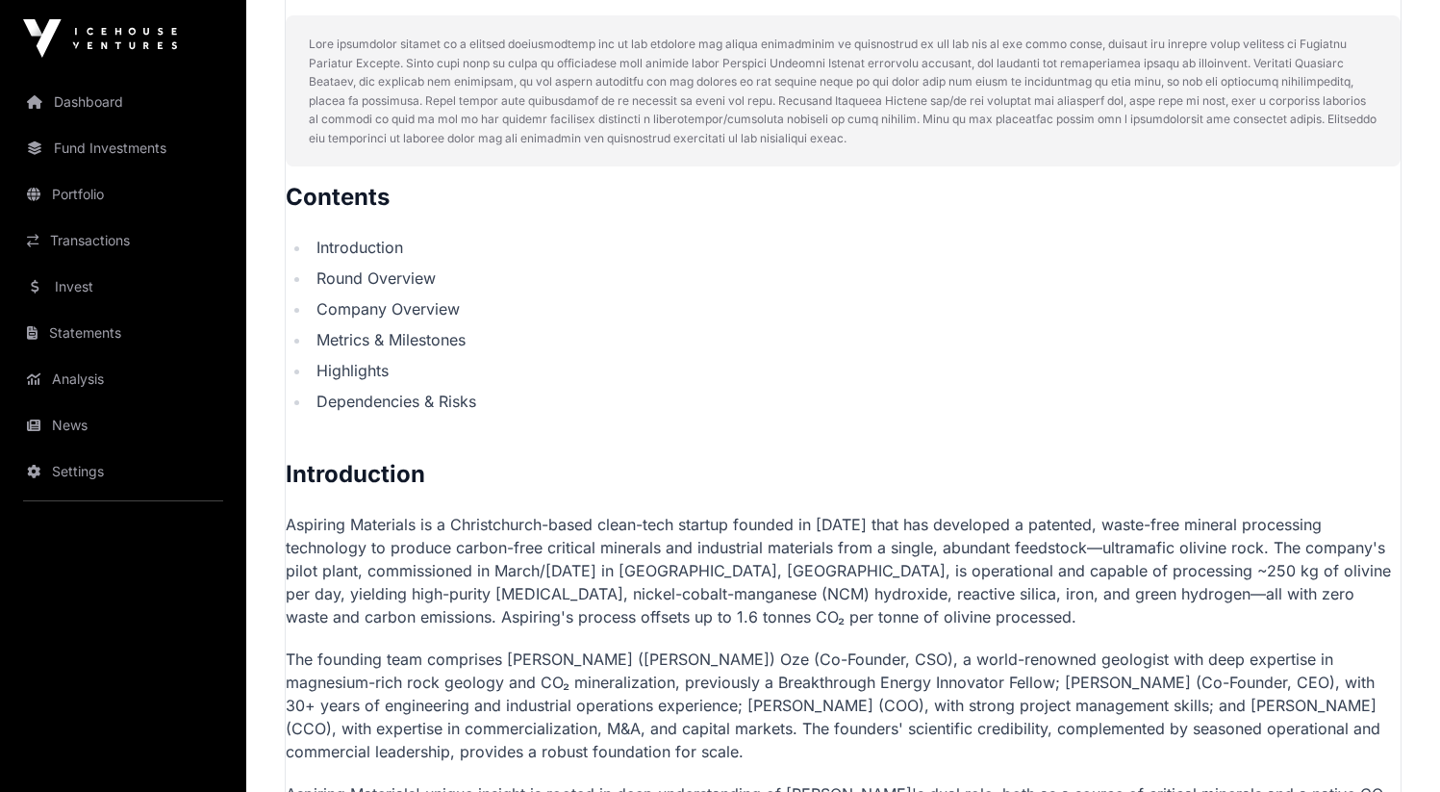
scroll to position [684, 0]
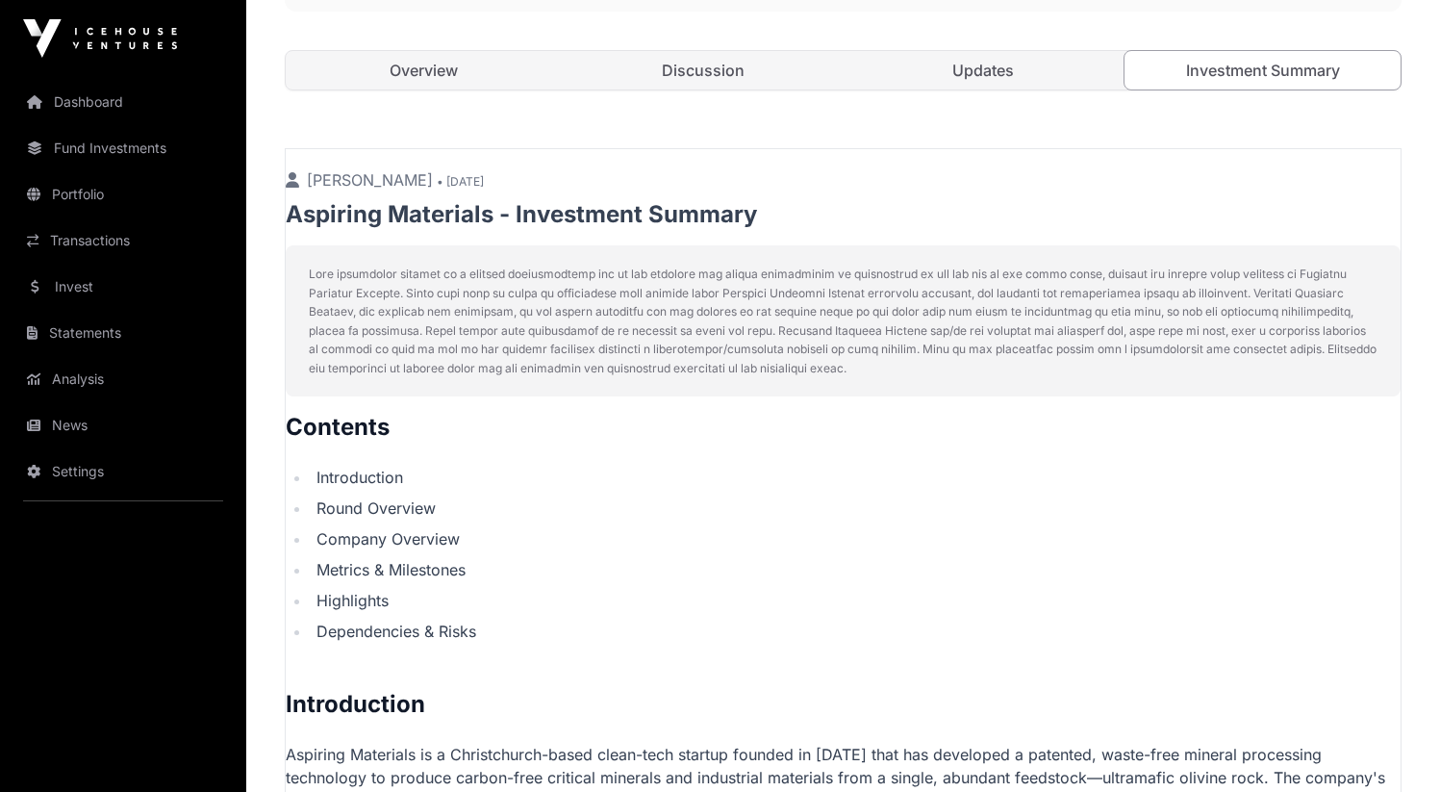
click at [744, 68] on link "Discussion" at bounding box center [704, 70] width 276 height 38
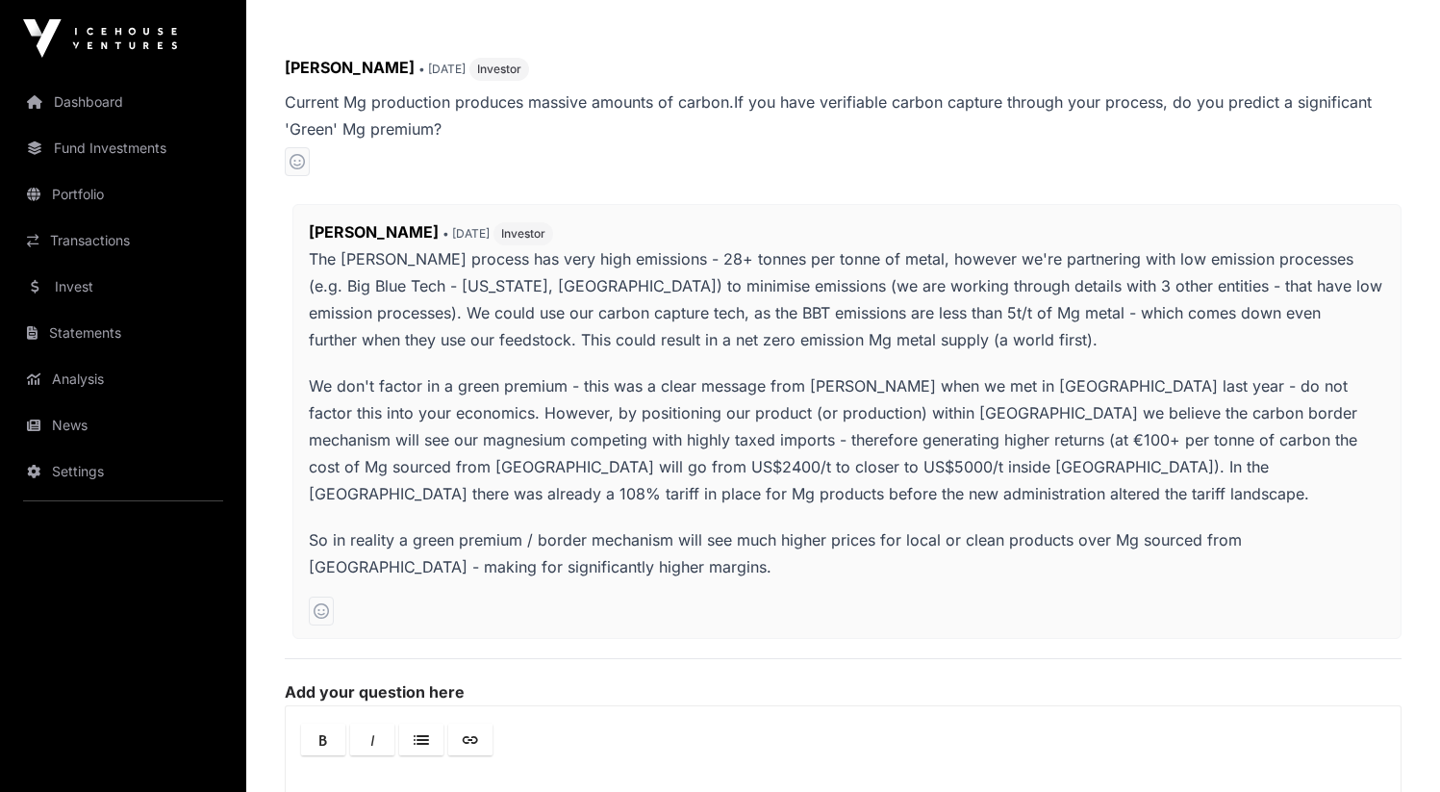
scroll to position [779, 0]
click at [897, 420] on p "We don't factor in a green premium - this was a clear message from Bill Gates w…" at bounding box center [847, 440] width 1076 height 135
click at [851, 391] on p "We don't factor in a green premium - this was a clear message from Bill Gates w…" at bounding box center [847, 440] width 1076 height 135
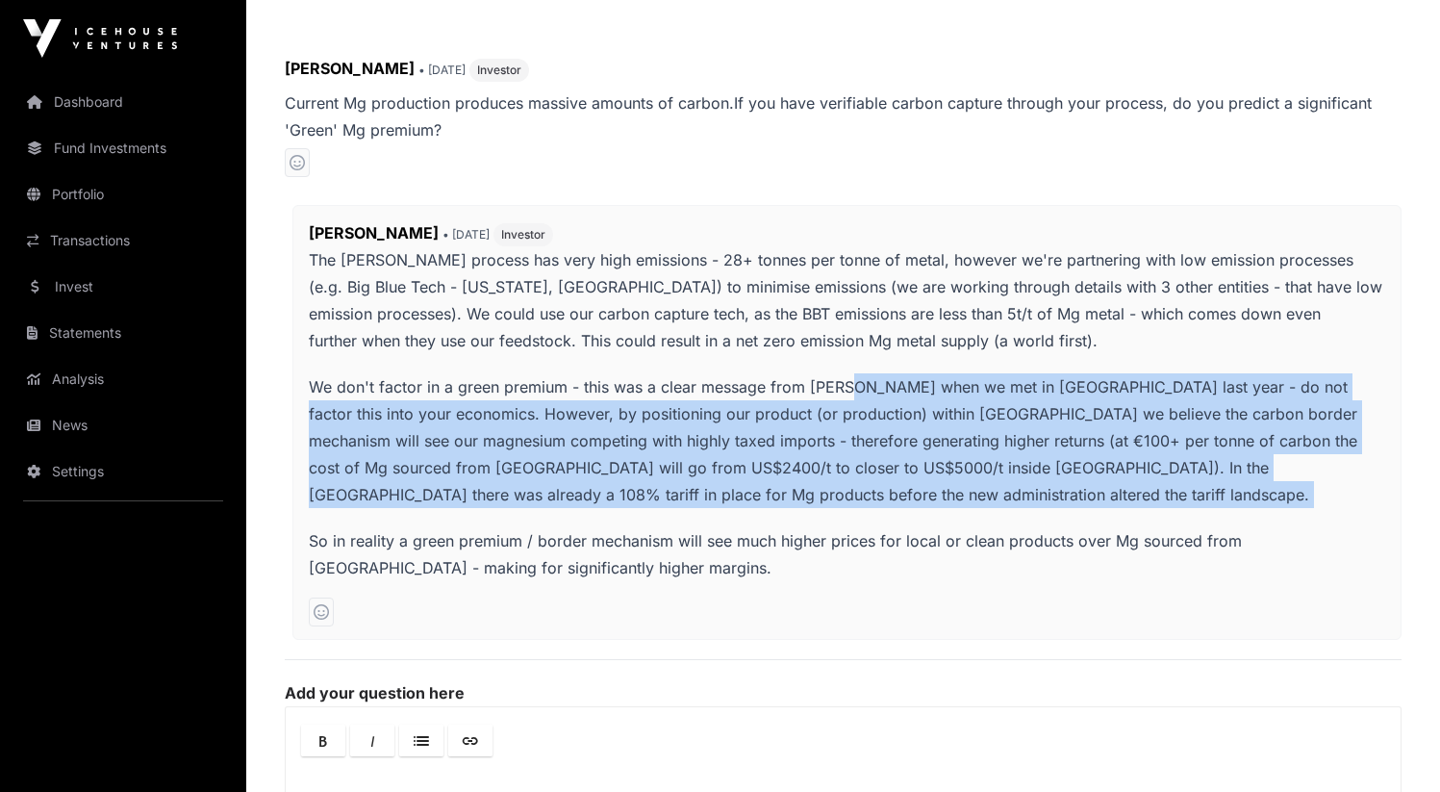
drag, startPoint x: 851, startPoint y: 391, endPoint x: 868, endPoint y: 489, distance: 99.5
click at [868, 489] on p "We don't factor in a green premium - this was a clear message from Bill Gates w…" at bounding box center [847, 440] width 1076 height 135
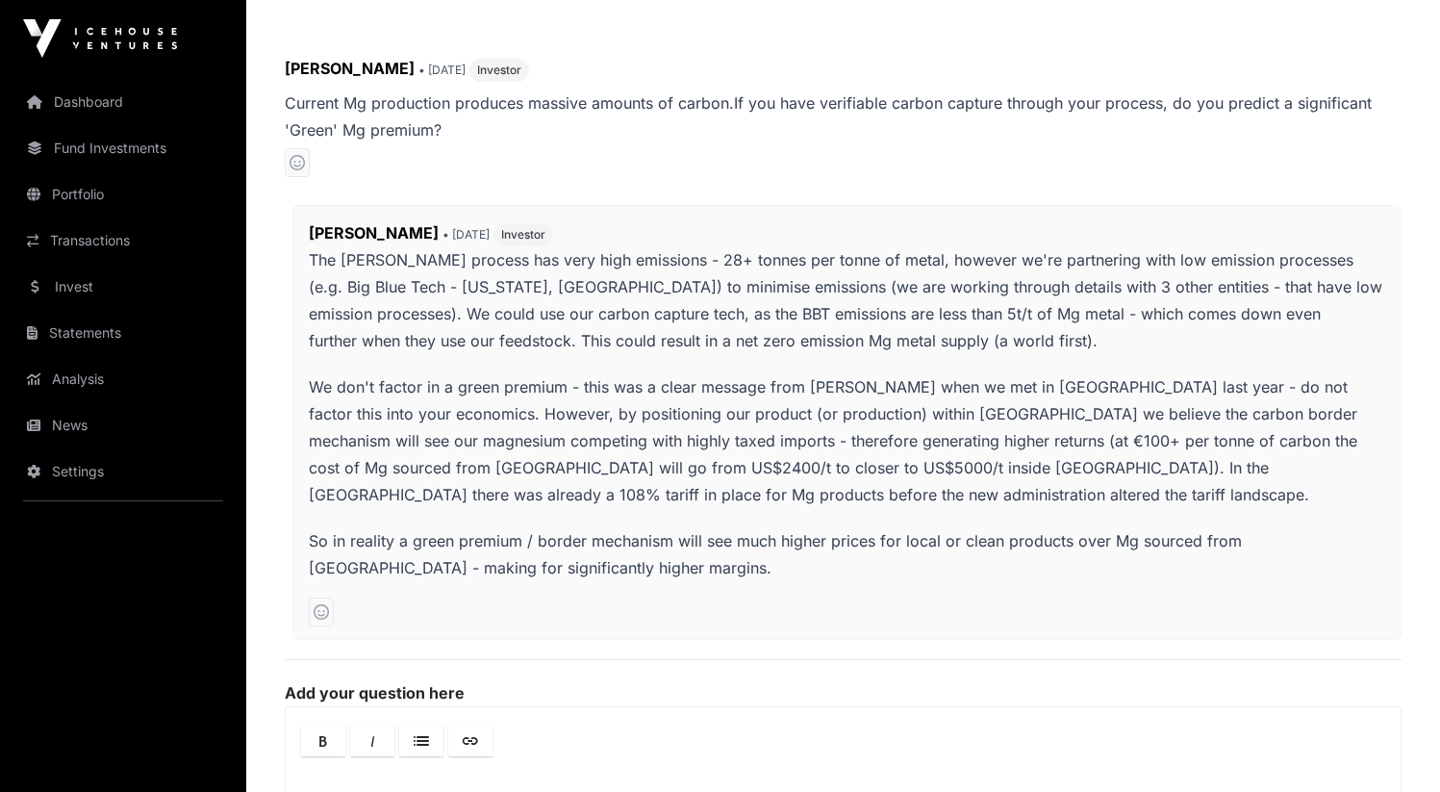
click at [866, 523] on span "The Pidgeon process has very high emissions - 28+ tonnes per tonne of metal, ho…" at bounding box center [847, 413] width 1076 height 335
click at [866, 542] on p "So in reality a green premium / border mechanism will see much higher prices fo…" at bounding box center [847, 554] width 1076 height 54
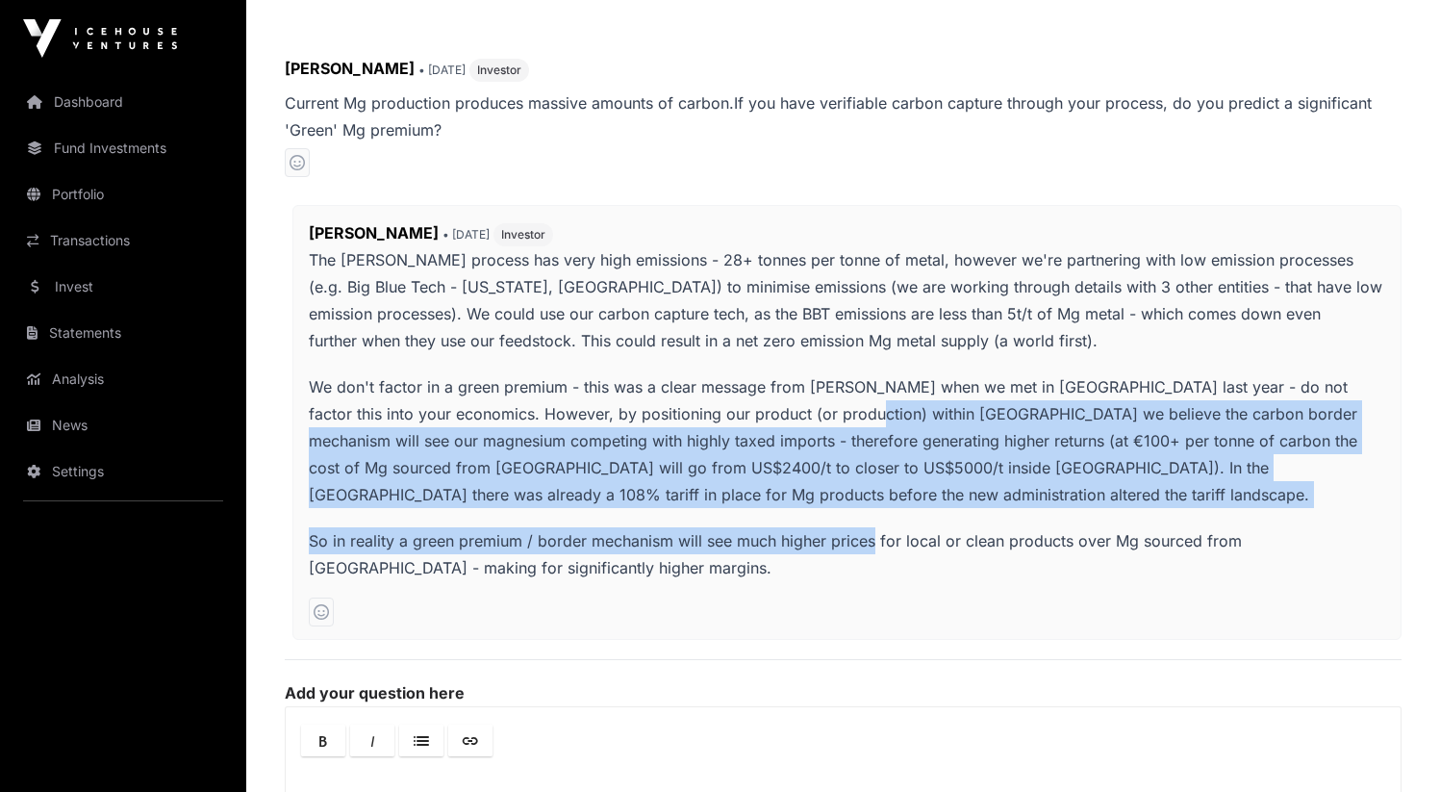
drag, startPoint x: 866, startPoint y: 542, endPoint x: 864, endPoint y: 418, distance: 123.1
click at [864, 419] on span "The Pidgeon process has very high emissions - 28+ tonnes per tonne of metal, ho…" at bounding box center [847, 413] width 1076 height 335
click at [864, 418] on p "We don't factor in a green premium - this was a clear message from Bill Gates w…" at bounding box center [847, 440] width 1076 height 135
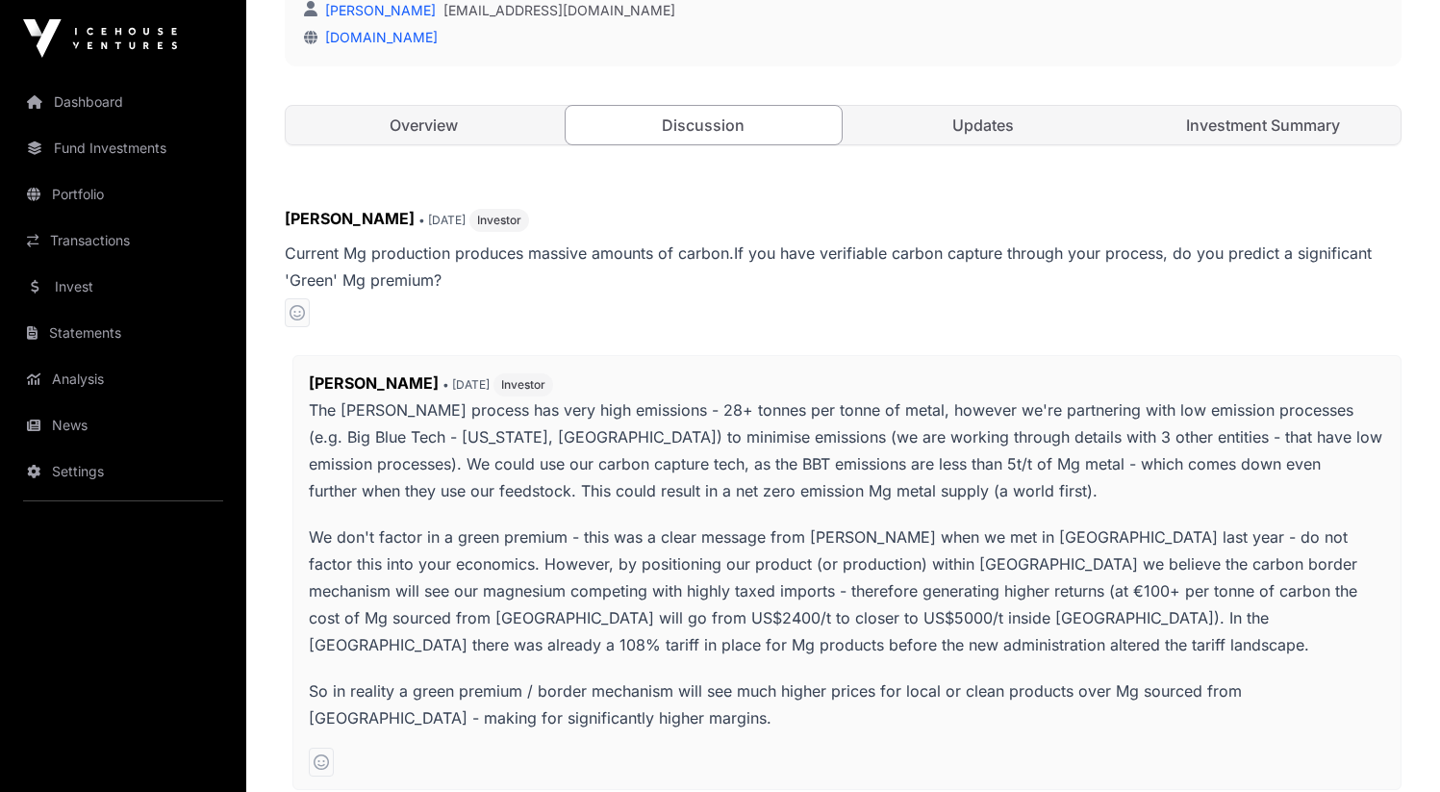
scroll to position [604, 0]
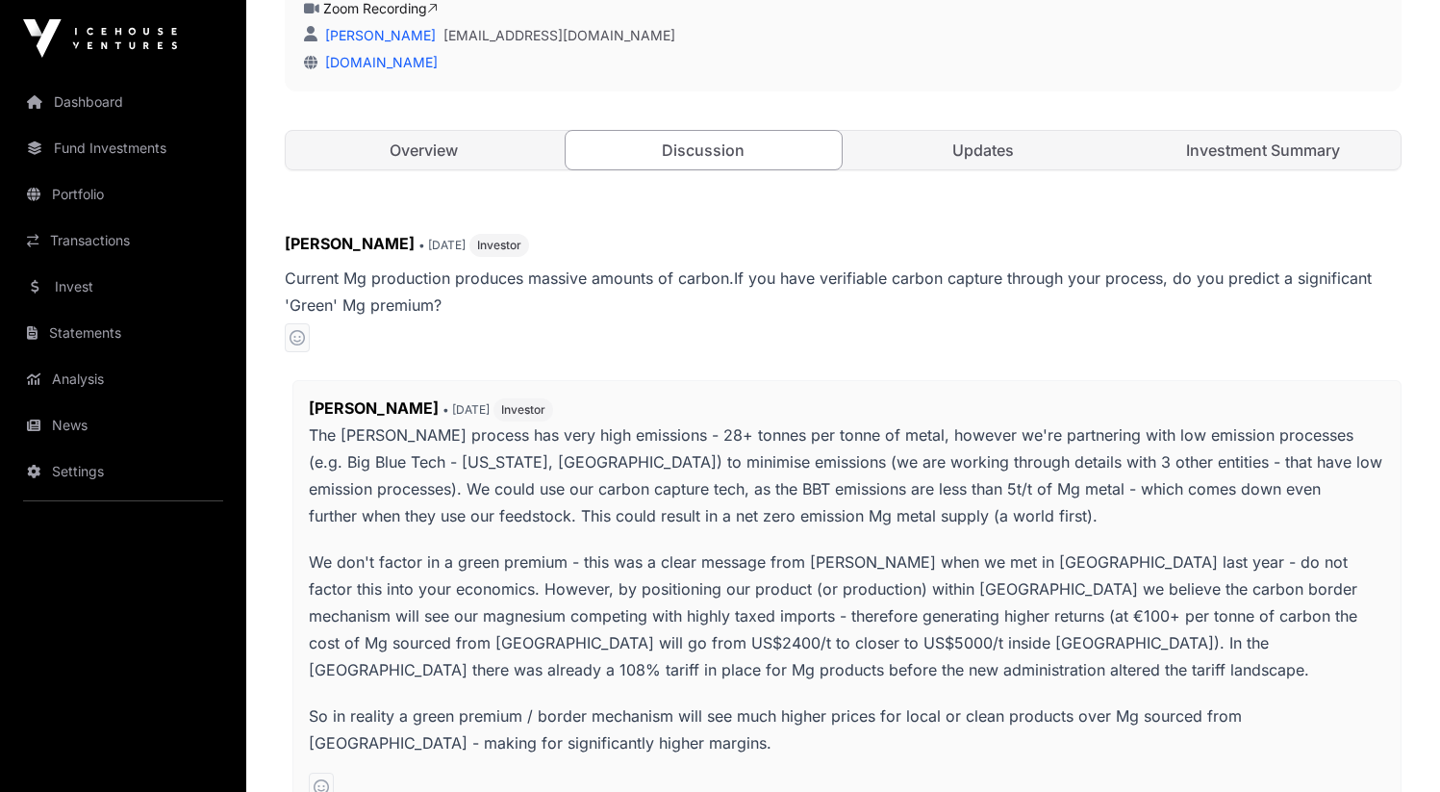
click at [1005, 152] on link "Updates" at bounding box center [983, 150] width 276 height 38
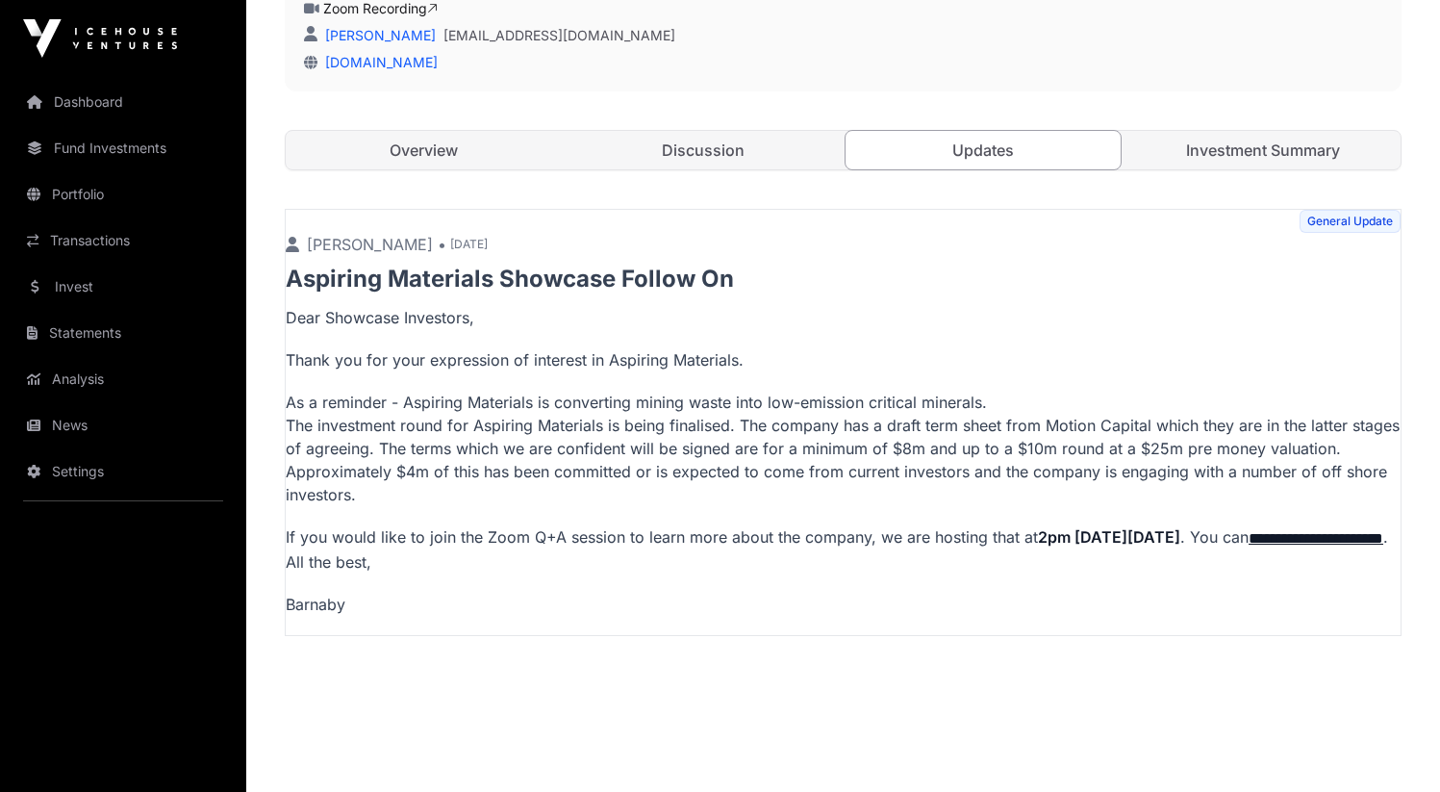
click at [1189, 153] on link "Investment Summary" at bounding box center [1262, 150] width 276 height 38
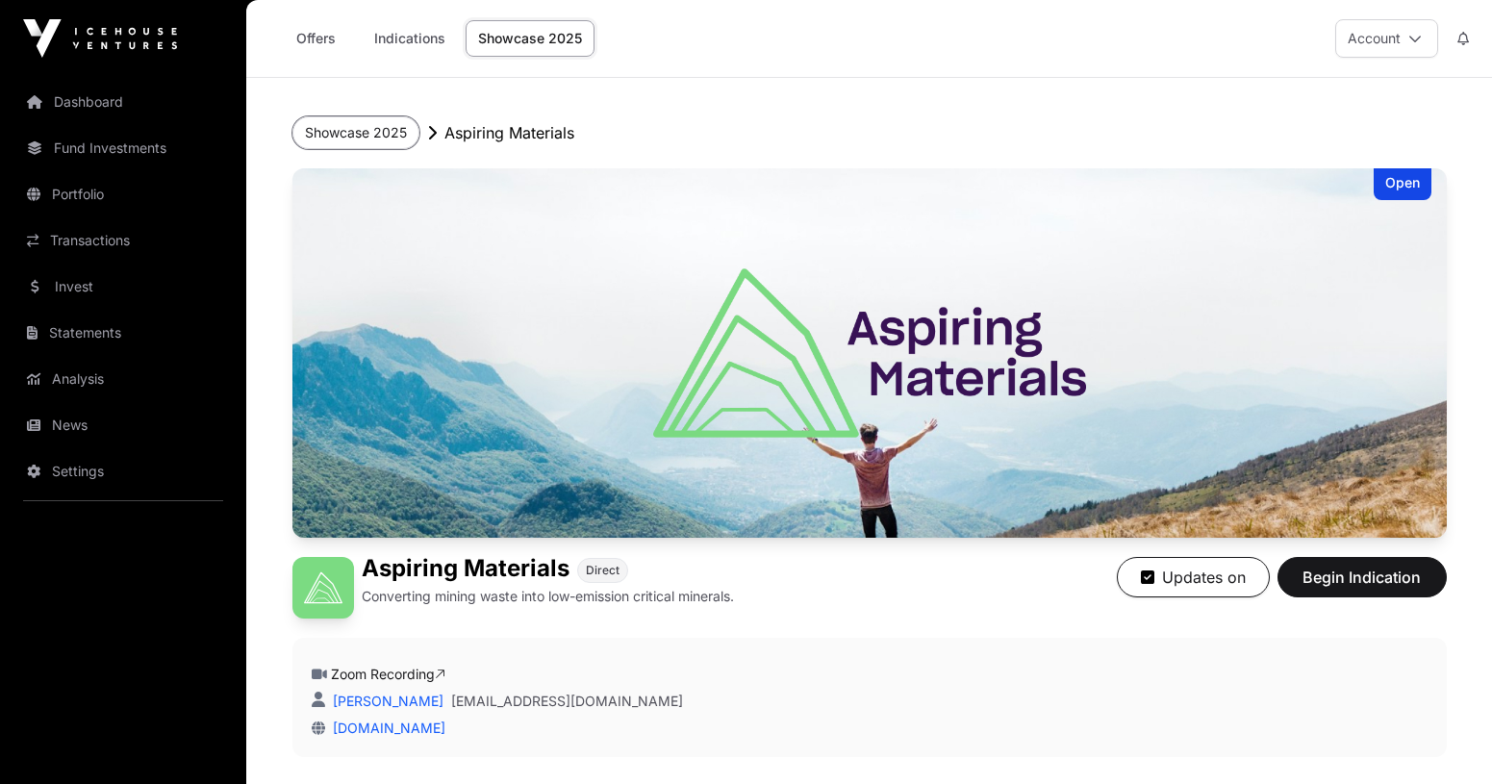
click at [347, 124] on button "Showcase 2025" at bounding box center [355, 132] width 127 height 33
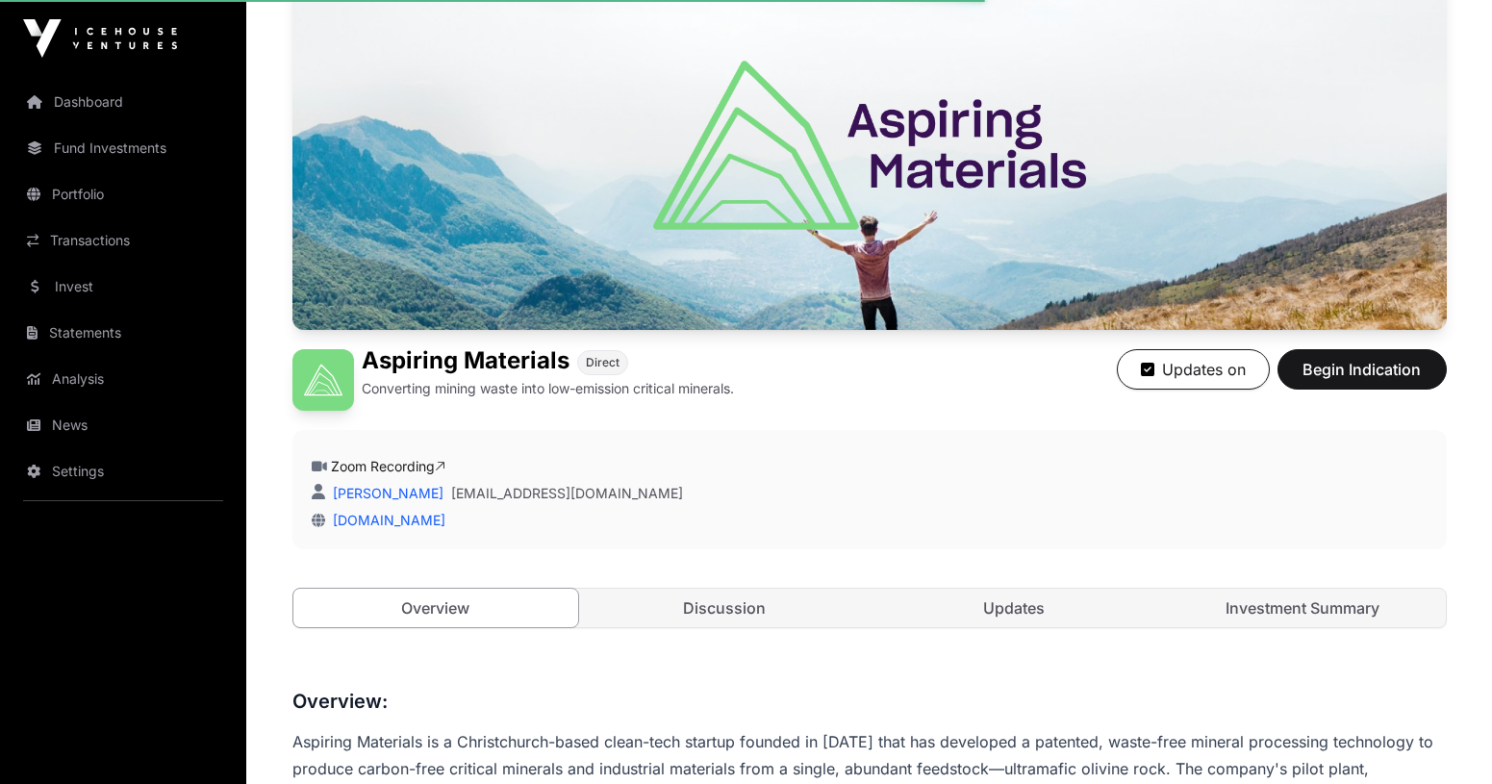
scroll to position [596, 0]
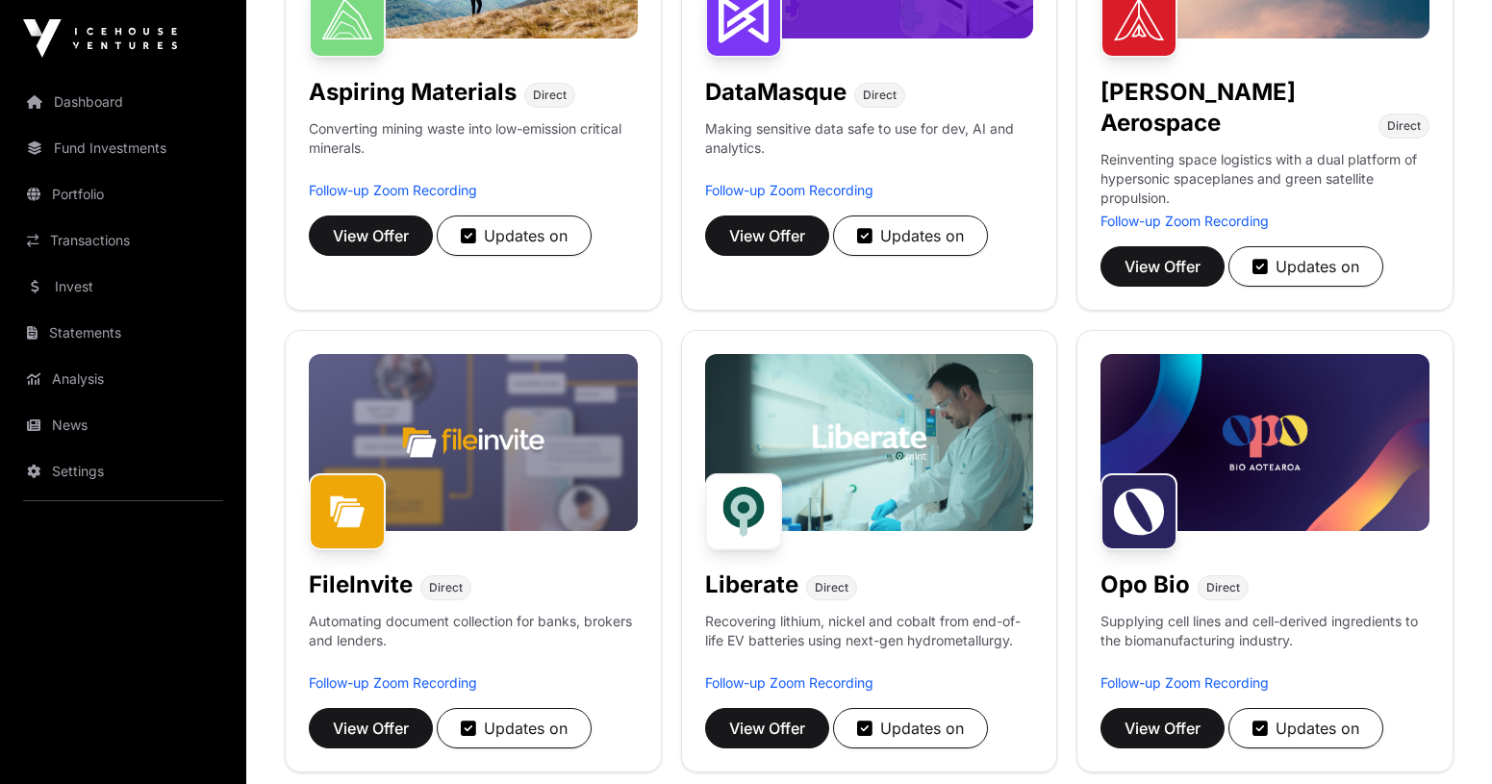
scroll to position [460, 0]
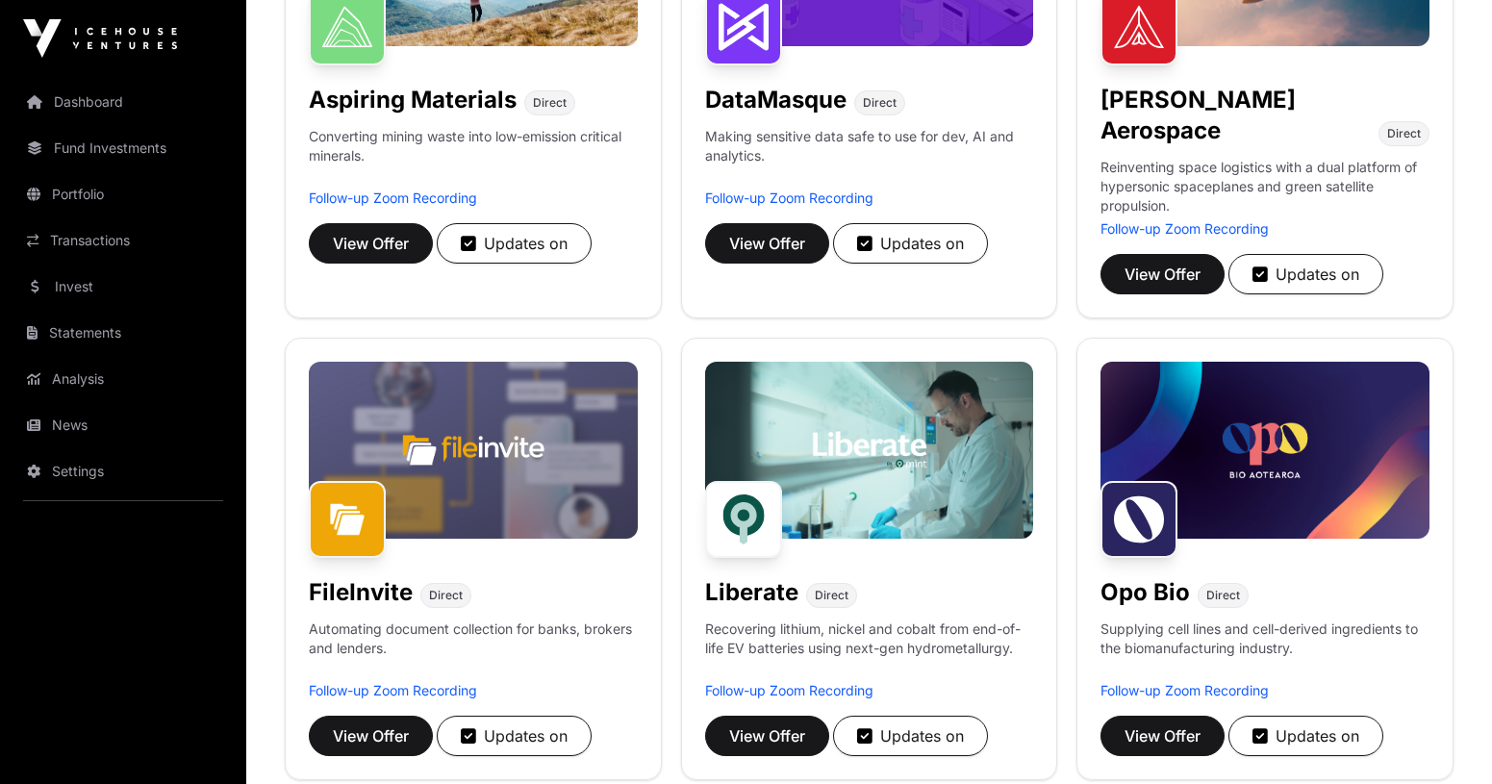
click at [800, 102] on h1 "DataMasque" at bounding box center [775, 100] width 141 height 31
click at [785, 234] on span "View Offer" at bounding box center [767, 243] width 76 height 23
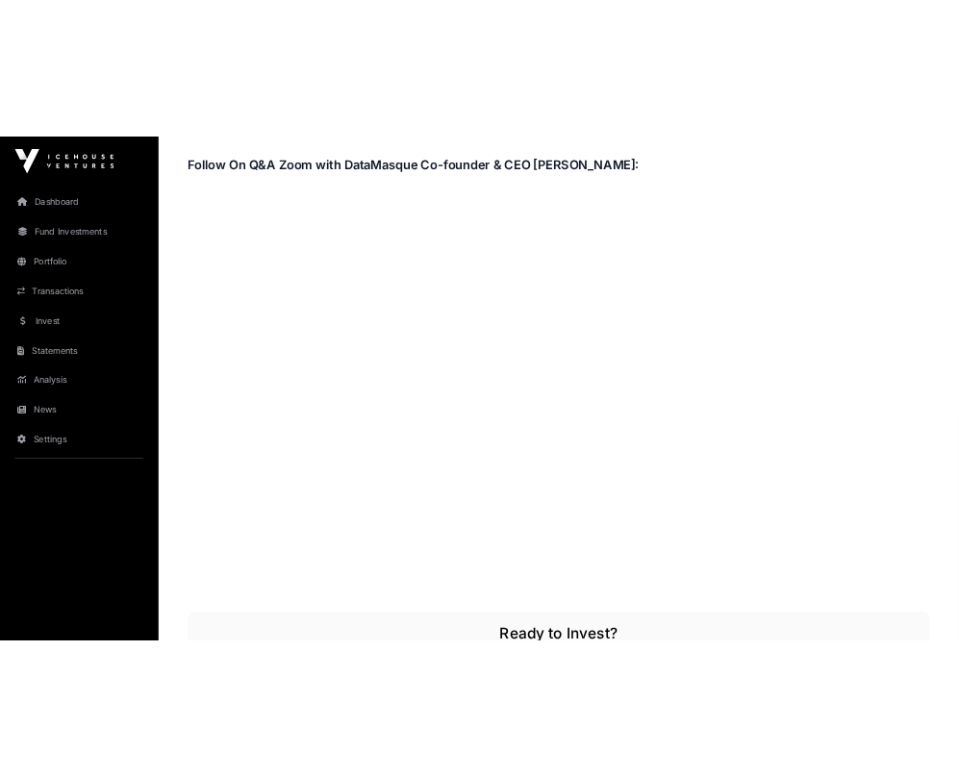
scroll to position [2975, 0]
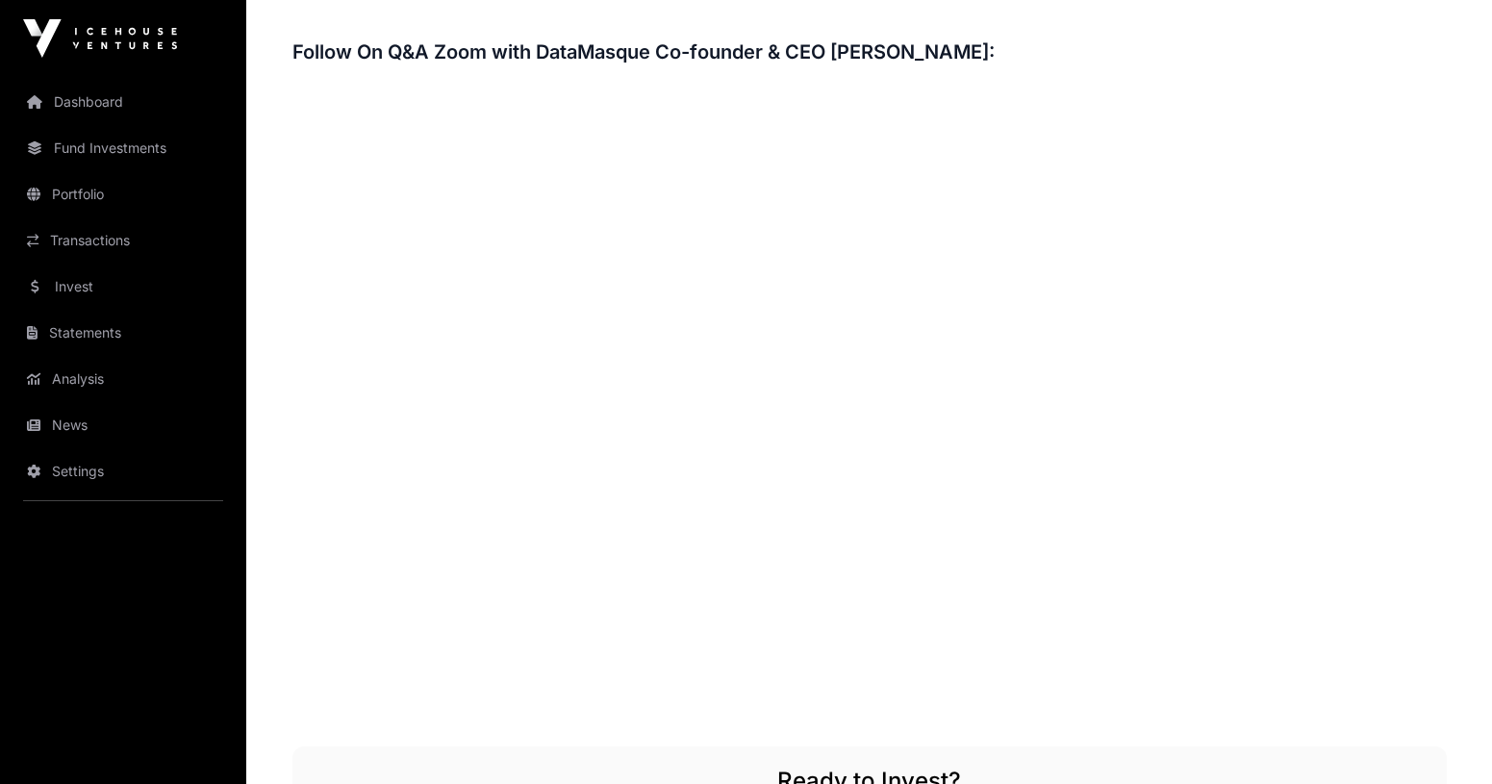
click at [102, 290] on link "Invest" at bounding box center [122, 286] width 215 height 42
click at [625, 48] on h3 "Follow On Q&A Zoom with DataMasque Co-founder & CEO Grant de Leeuw:" at bounding box center [869, 52] width 1154 height 31
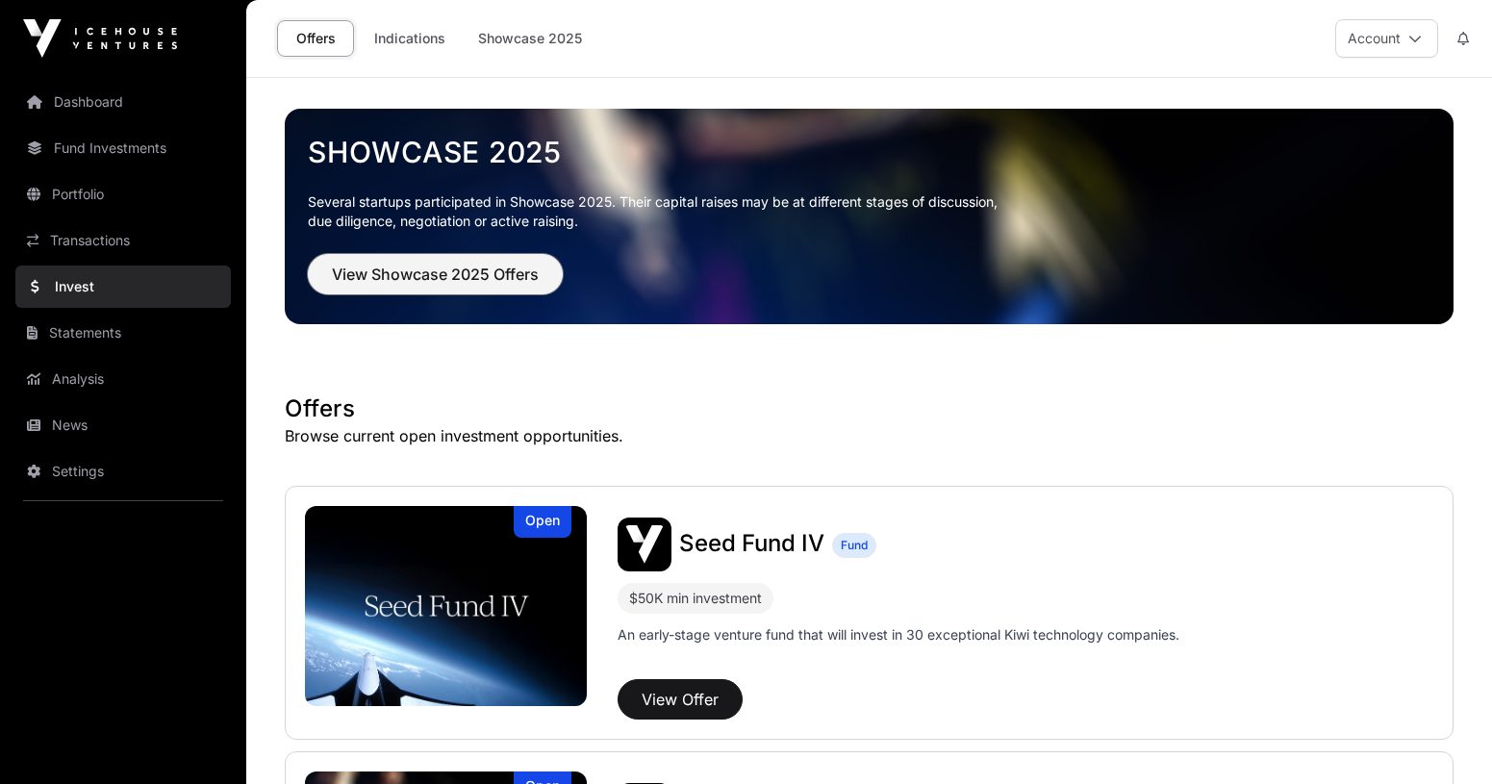
click at [500, 279] on span "View Showcase 2025 Offers" at bounding box center [435, 274] width 207 height 23
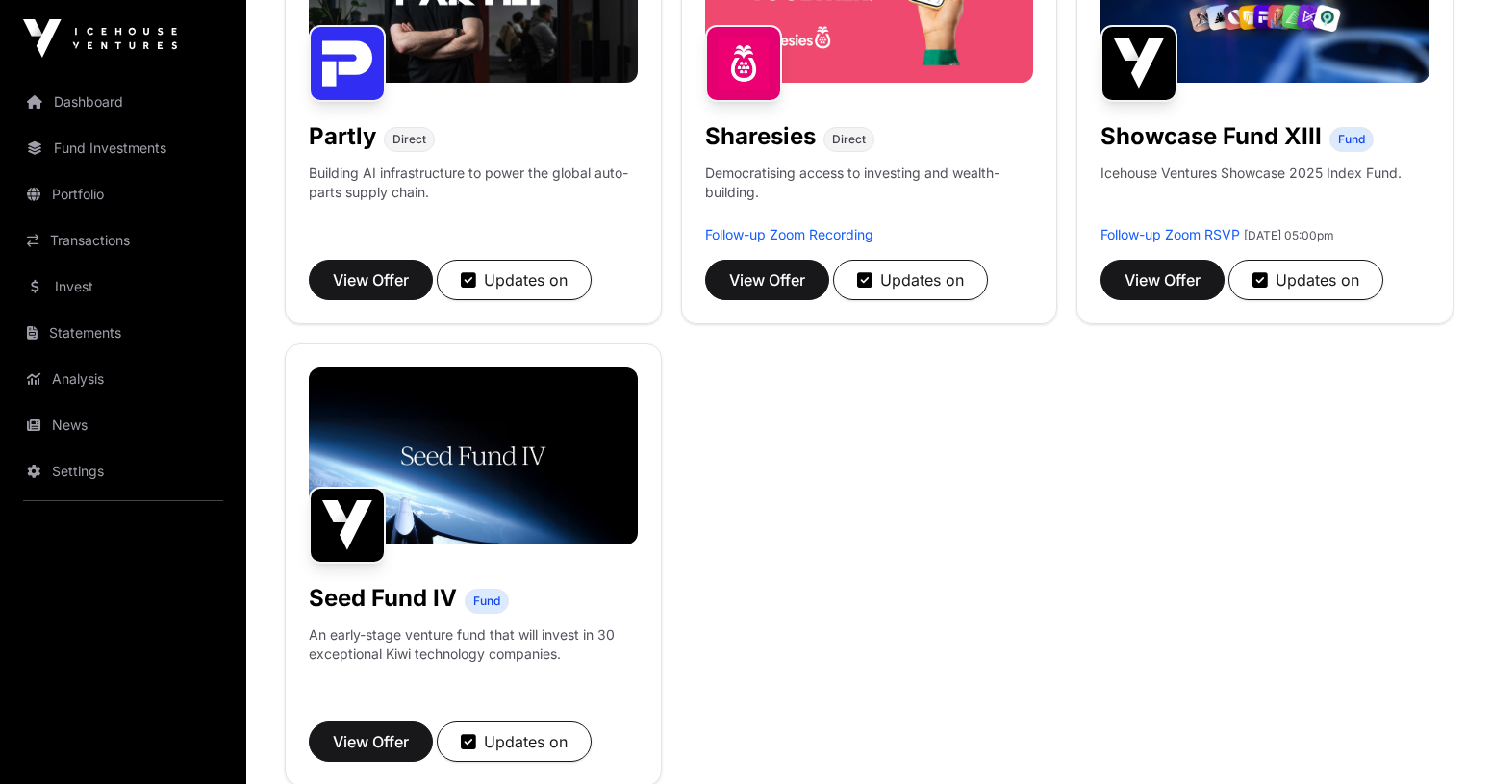
scroll to position [1384, 0]
